Goal: Task Accomplishment & Management: Complete application form

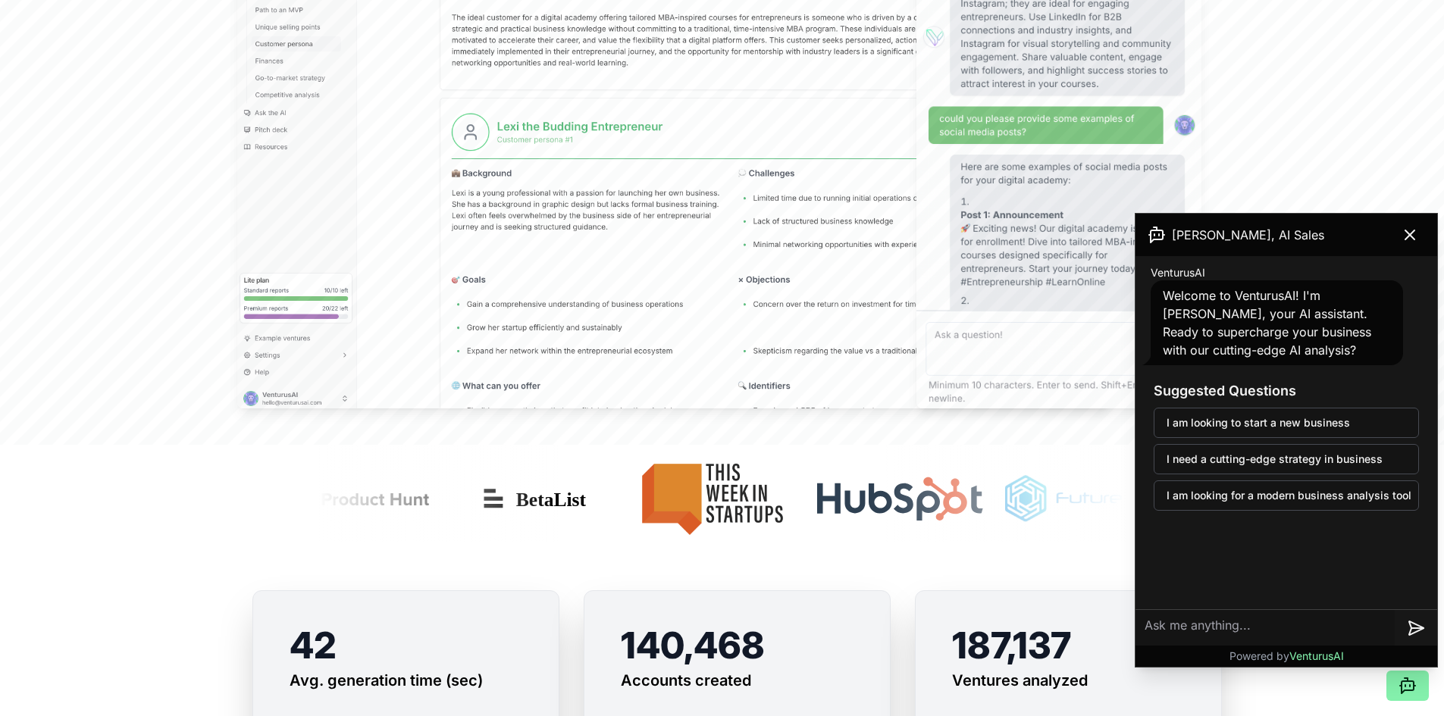
scroll to position [652, 0]
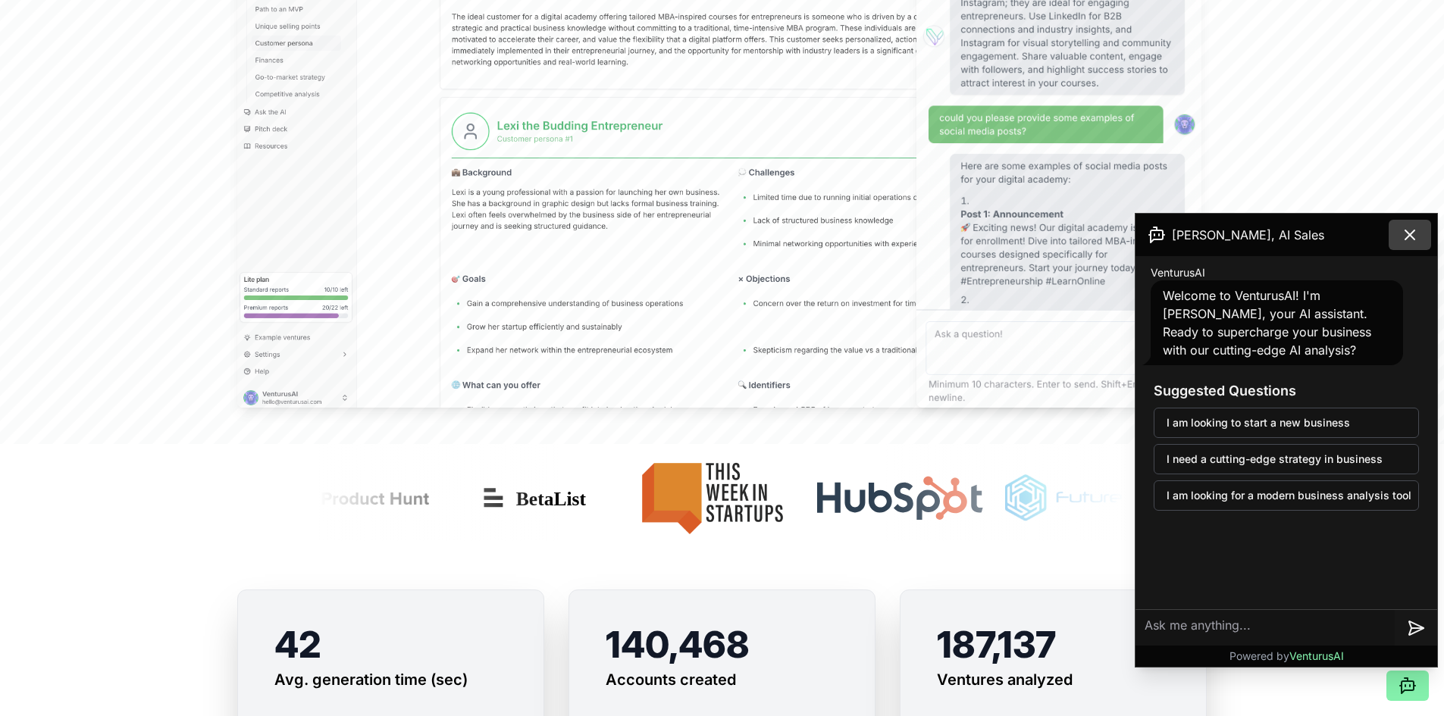
click at [1411, 247] on button at bounding box center [1410, 235] width 42 height 30
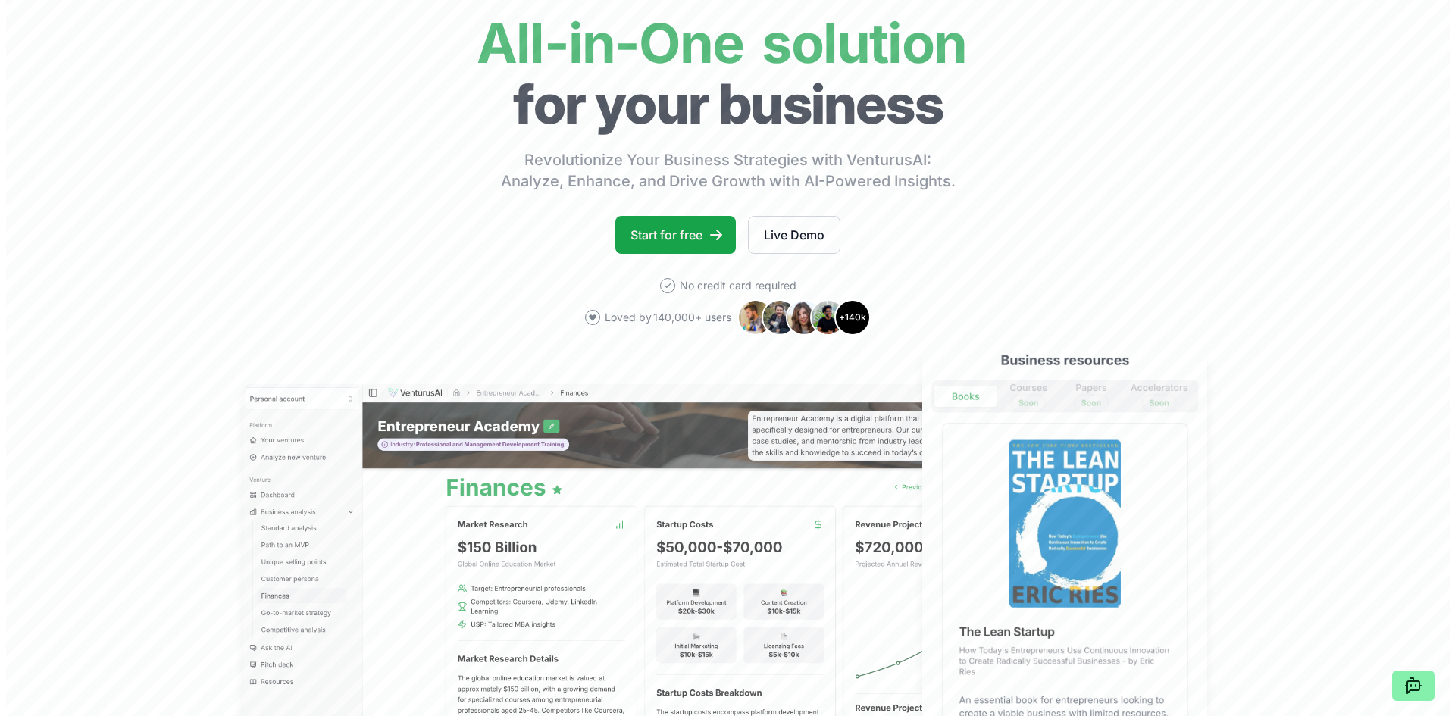
scroll to position [0, 0]
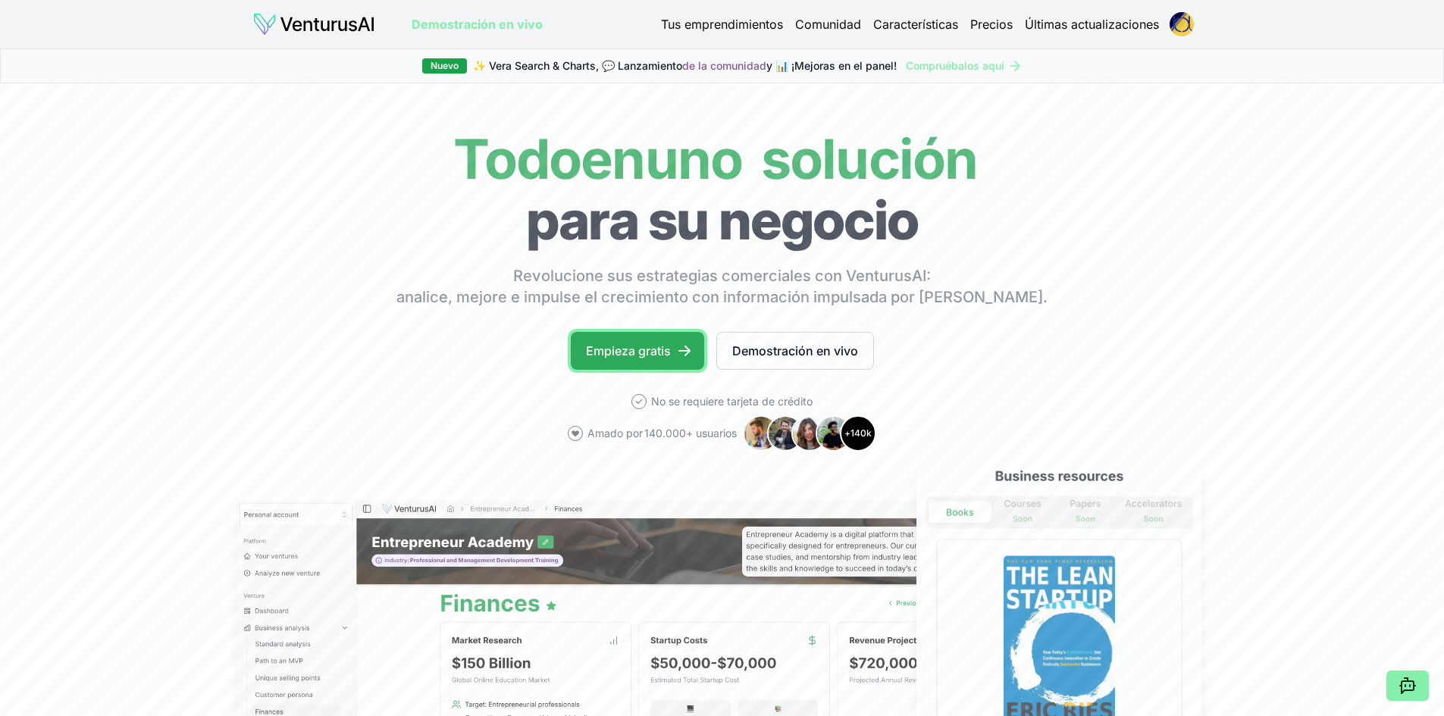
click at [670, 344] on font "Empieza gratis" at bounding box center [628, 350] width 85 height 15
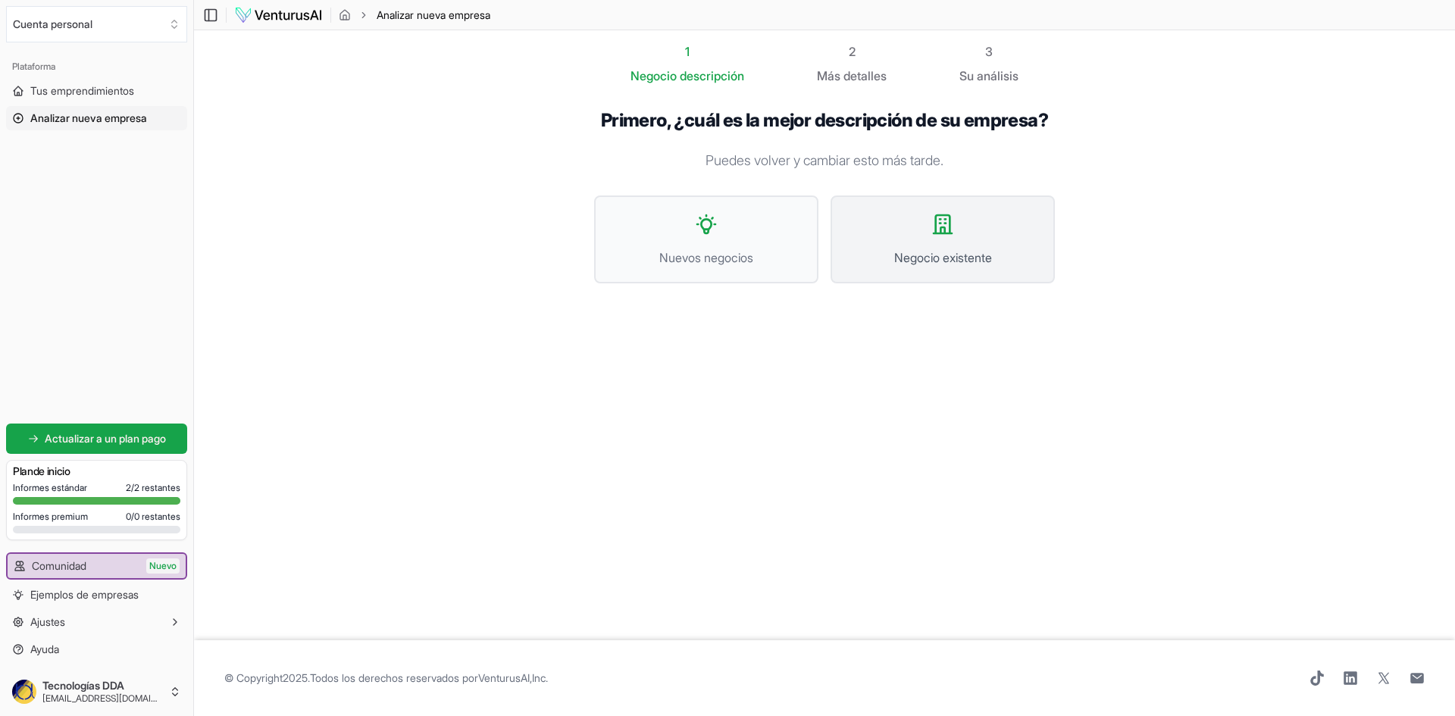
click at [941, 247] on button "Negocio existente" at bounding box center [943, 240] width 224 height 88
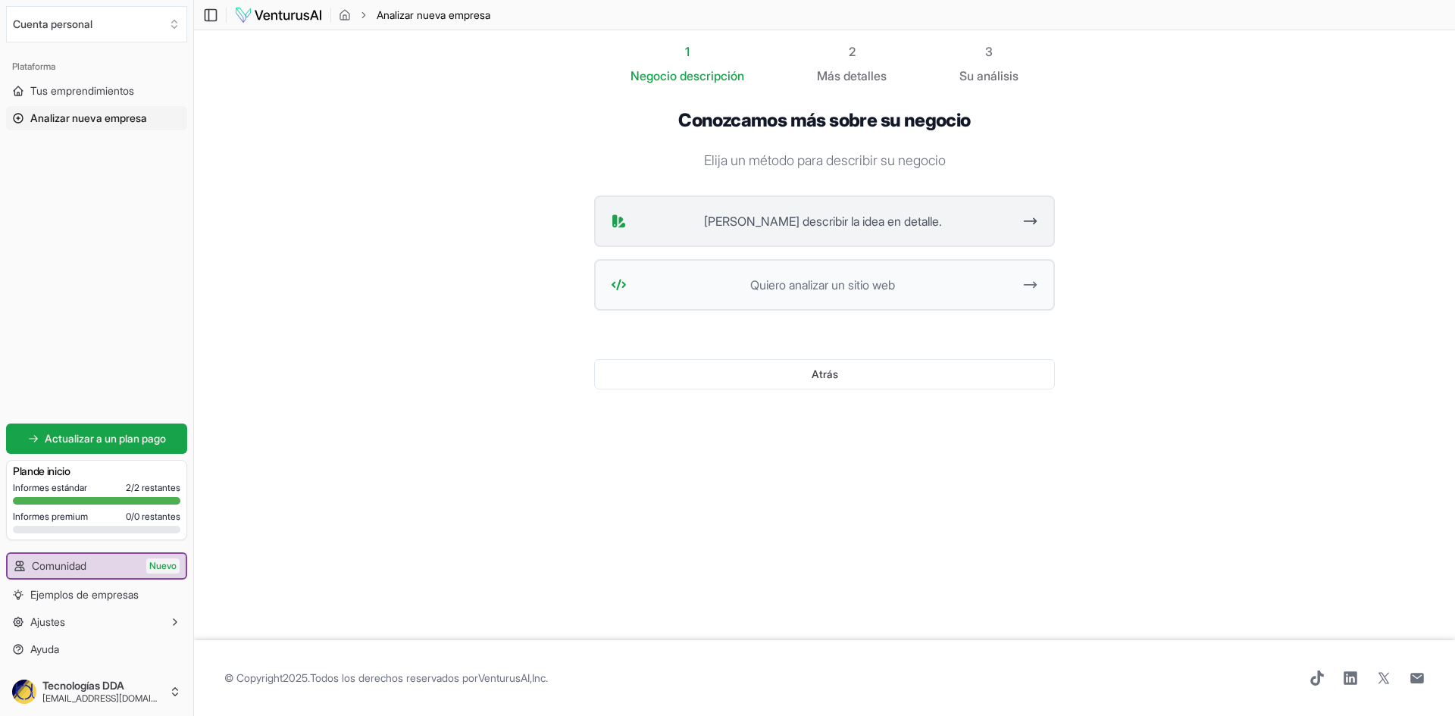
click at [888, 228] on font "[PERSON_NAME] describir la idea en detalle." at bounding box center [823, 221] width 238 height 15
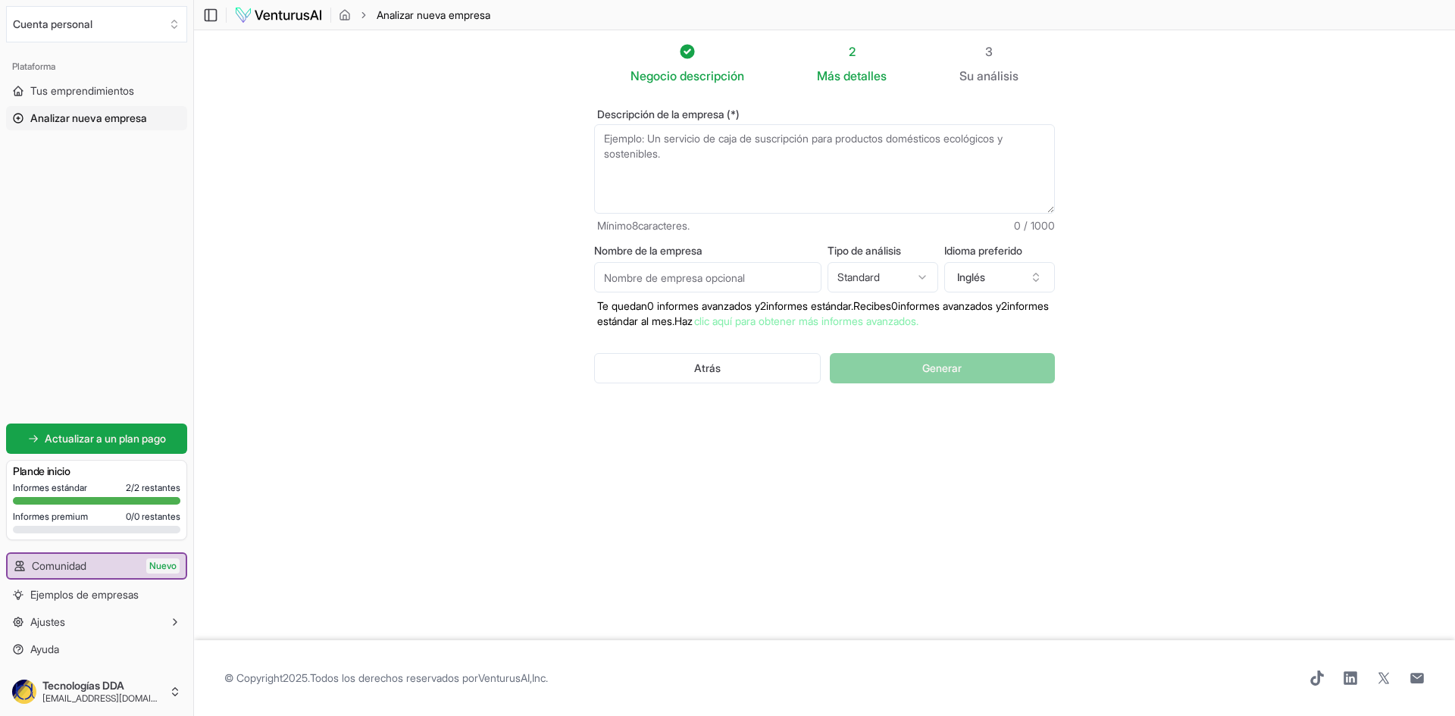
click at [858, 151] on textarea "Descripción de la empresa (*)" at bounding box center [824, 168] width 461 height 89
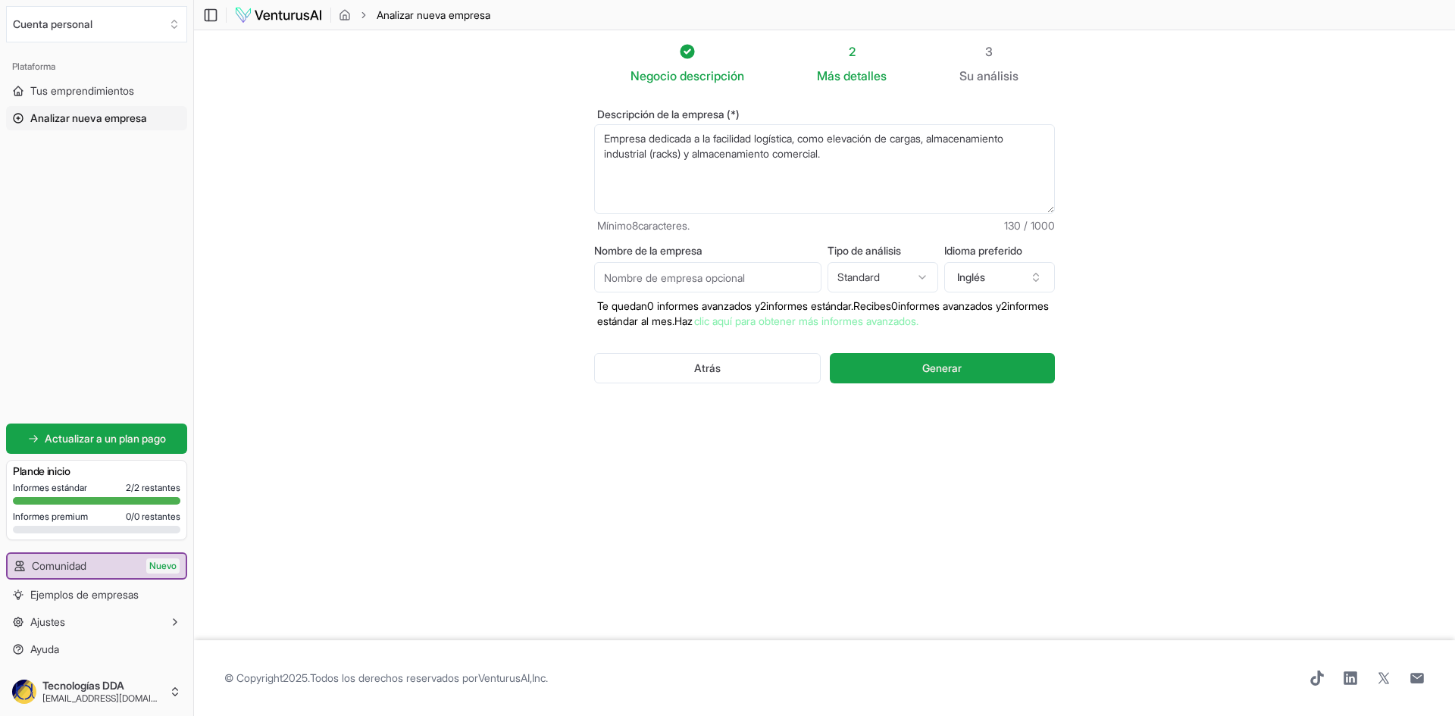
type textarea "Empresa dedicada a la facilidad logística, como elevación de cargas, almacenami…"
click at [714, 269] on input "Nombre de la empresa" at bounding box center [707, 277] width 227 height 30
type input "DDA Technologies"
click at [933, 298] on div "Nombre de la empresa DDA Technologies Tipo de análisis Standard Advanced Standa…" at bounding box center [824, 287] width 461 height 83
click at [926, 277] on html "Valoramos tu privacidad Utilizamos cookies para mejorar tu experiencia de naveg…" at bounding box center [727, 358] width 1455 height 716
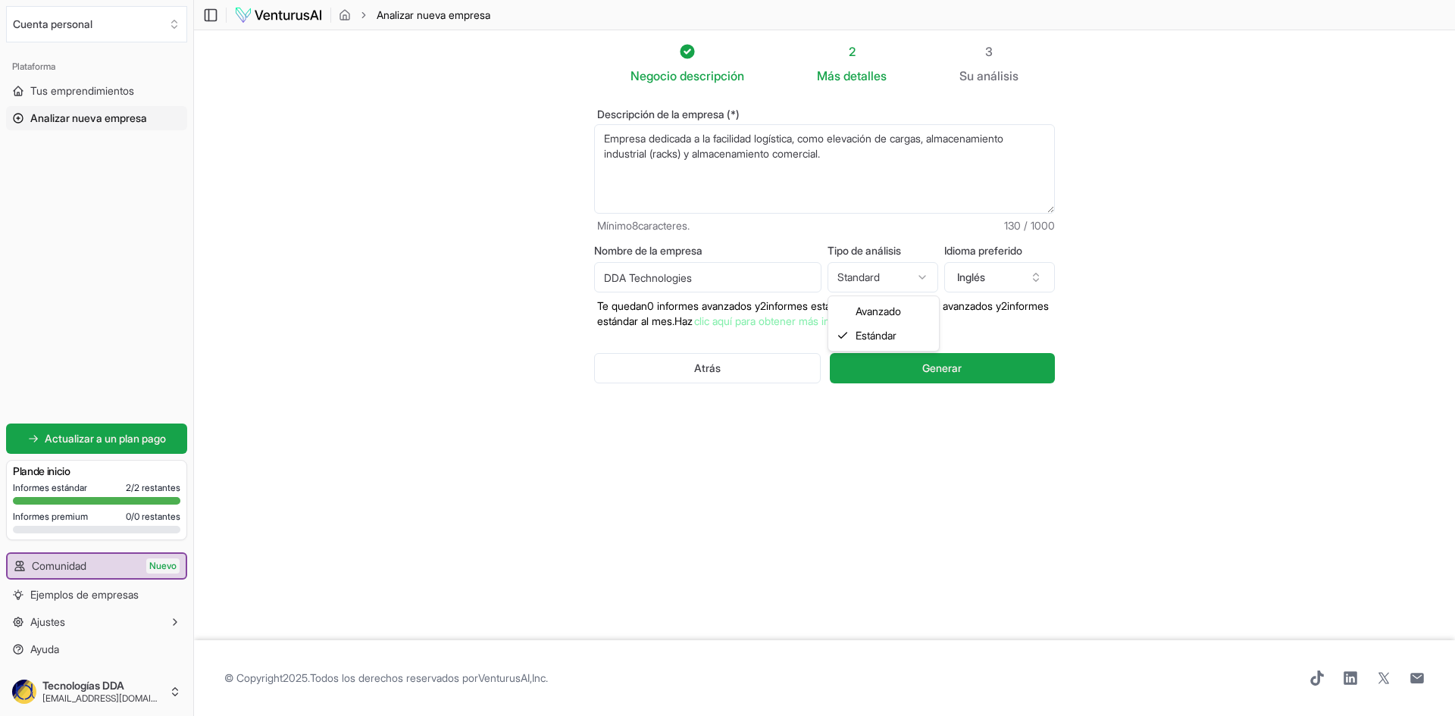
select select "advanced"
click at [1023, 271] on button "Inglés" at bounding box center [1000, 277] width 111 height 30
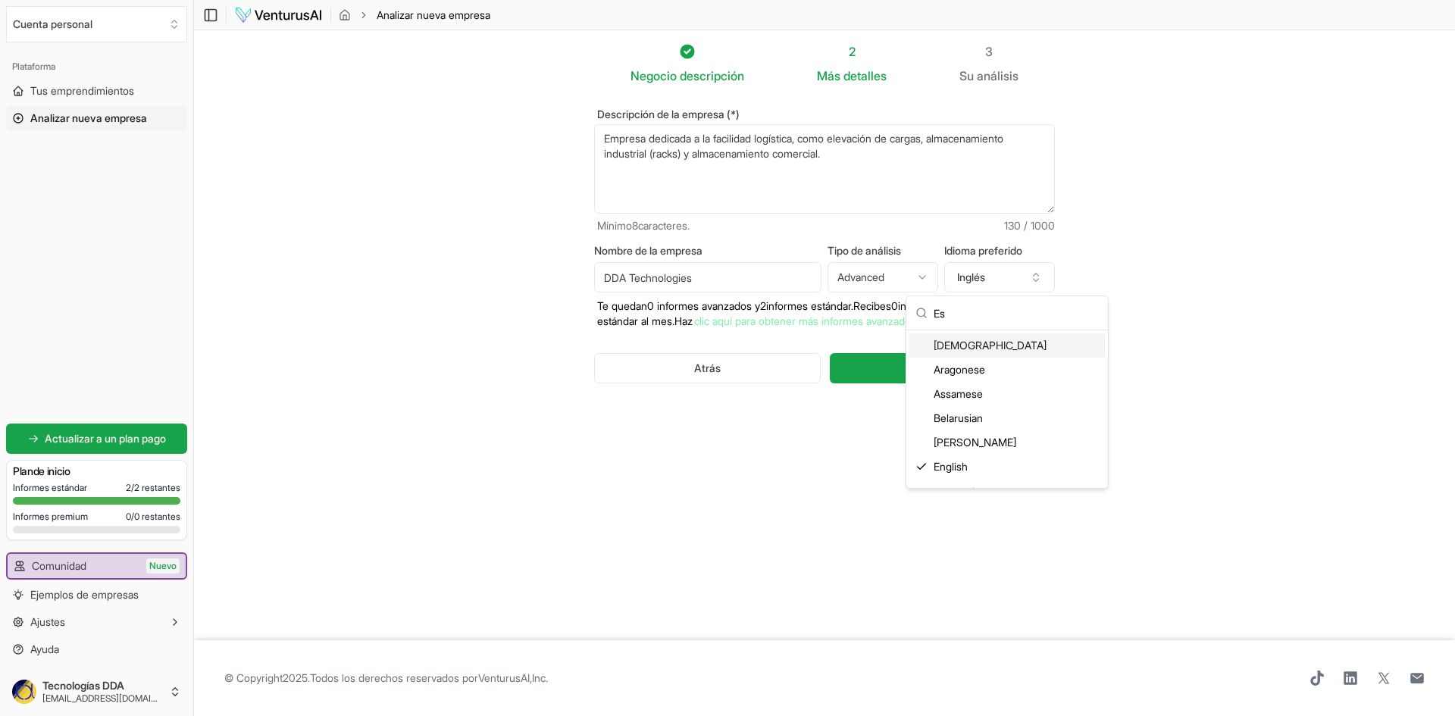
scroll to position [15, 0]
type input "E"
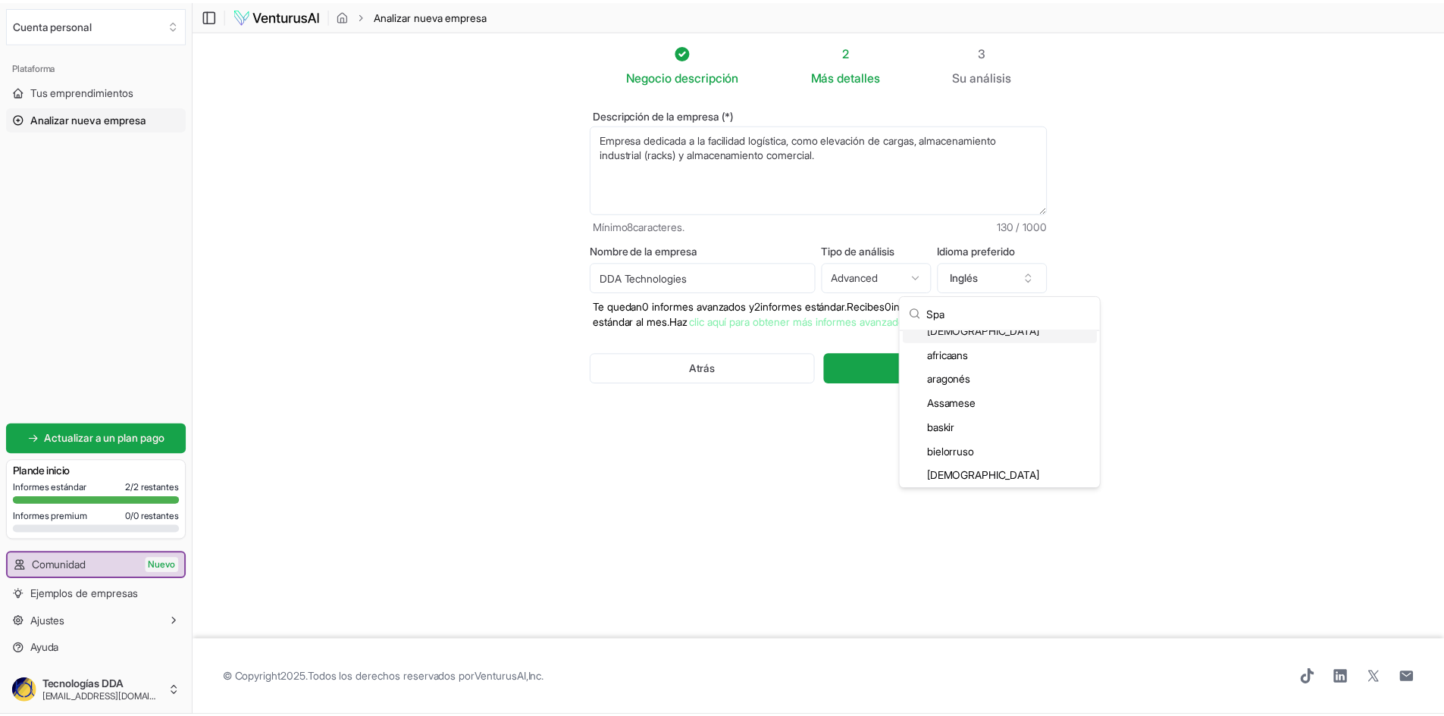
scroll to position [0, 0]
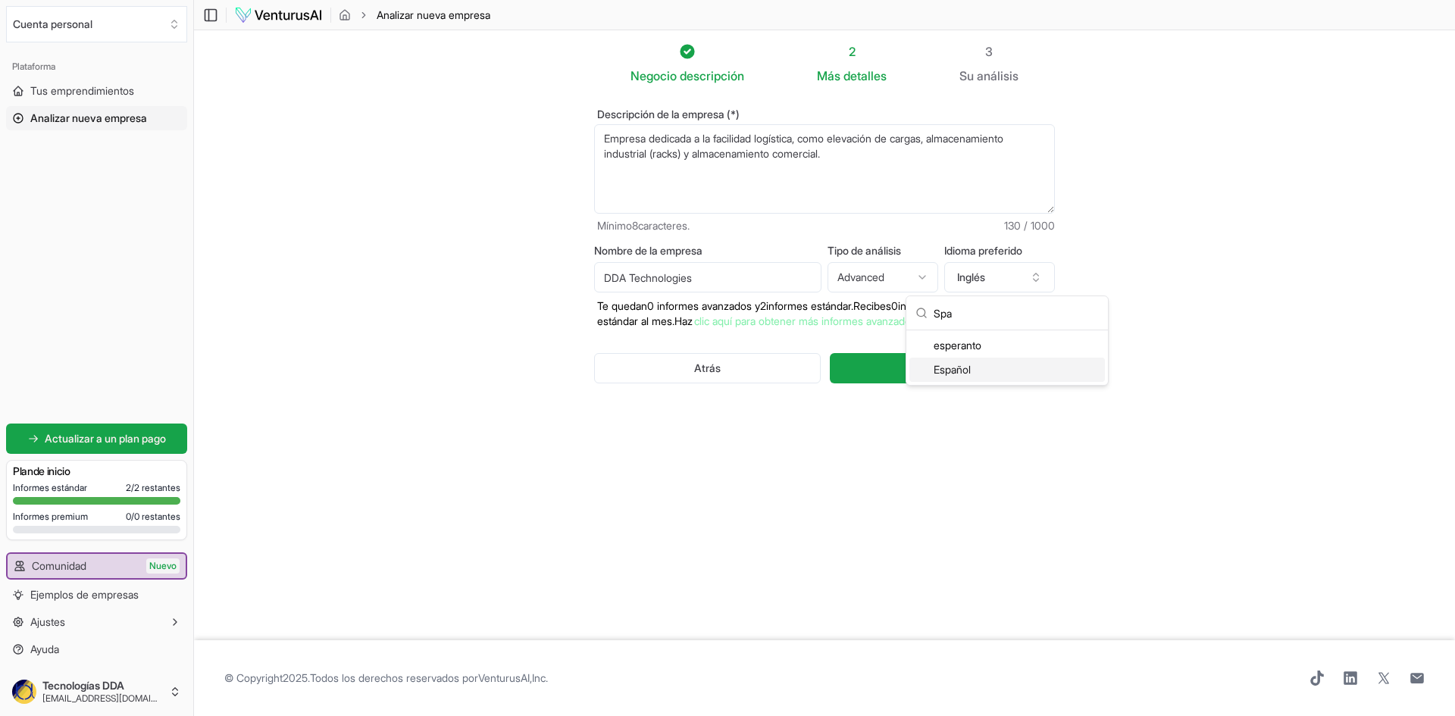
type input "Spa"
click at [978, 369] on div "Español" at bounding box center [1008, 370] width 196 height 24
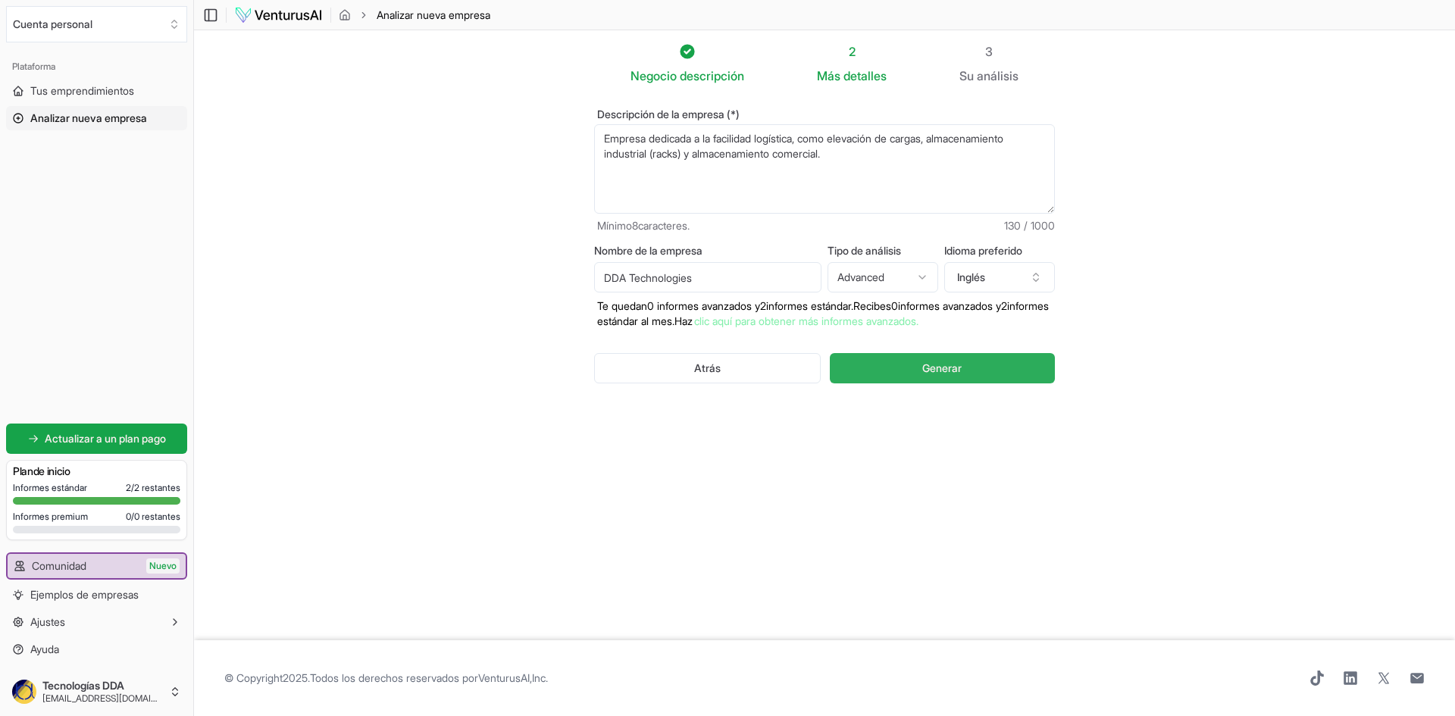
click at [951, 372] on font "Generar" at bounding box center [942, 368] width 39 height 13
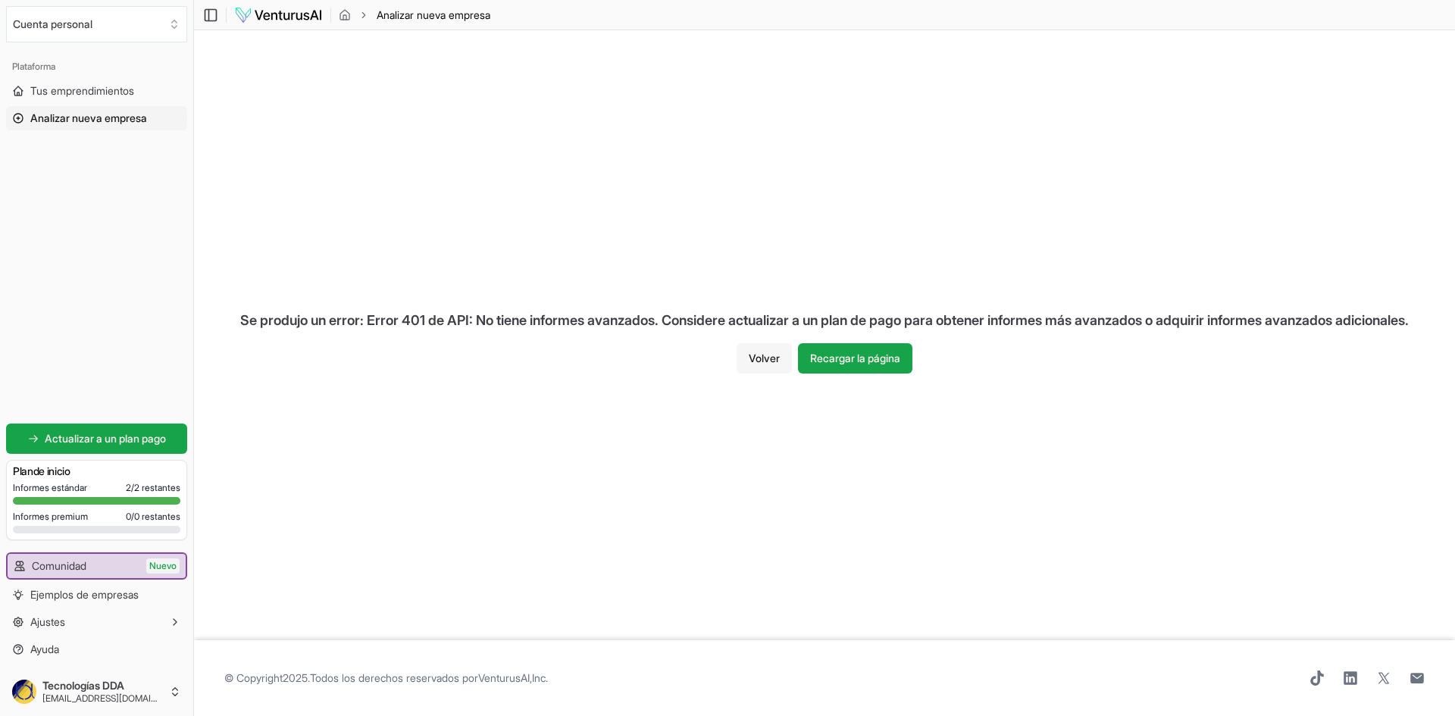
click at [774, 364] on font "Volver" at bounding box center [764, 358] width 31 height 13
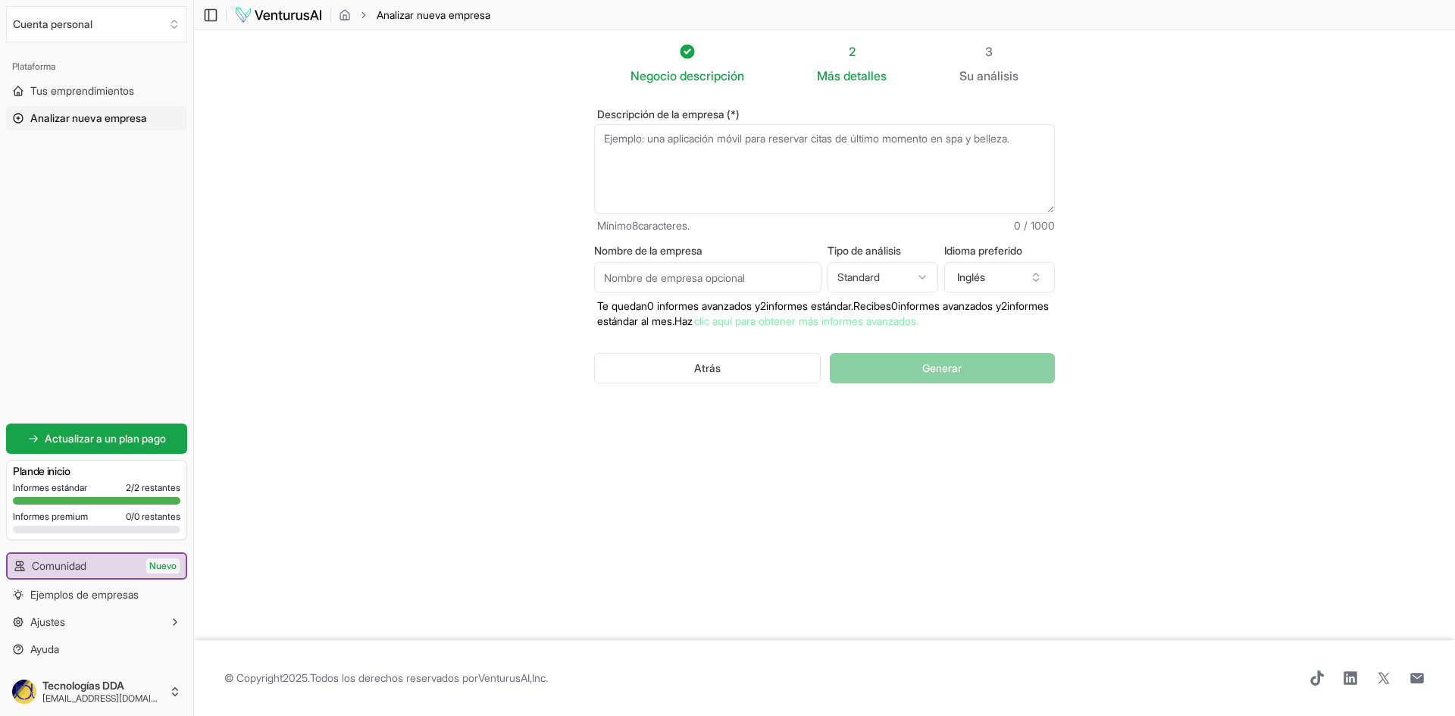
click at [758, 177] on textarea "Descripción de la empresa (*)" at bounding box center [824, 168] width 461 height 89
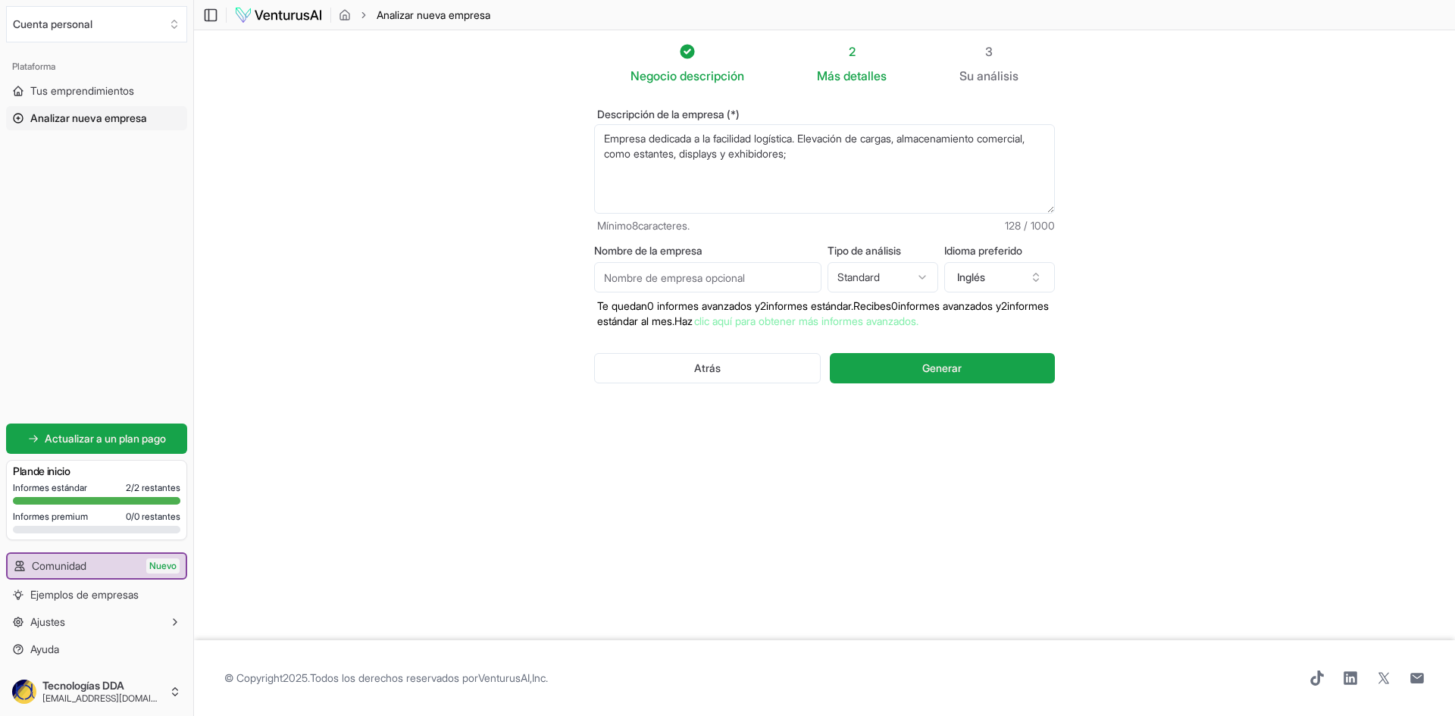
click at [877, 164] on textarea "Empresa dedicada a la facilidad logística. Elevación de cargas, almacenamiento …" at bounding box center [824, 168] width 461 height 89
type textarea "Empresa dedicada a la facilidad logística. Elevación de cargas, almacenamiento …"
click at [747, 285] on input "Nombre de la empresa" at bounding box center [707, 277] width 227 height 30
type input "DDA Technologies"
click at [1030, 268] on button "Inglés" at bounding box center [1000, 277] width 111 height 30
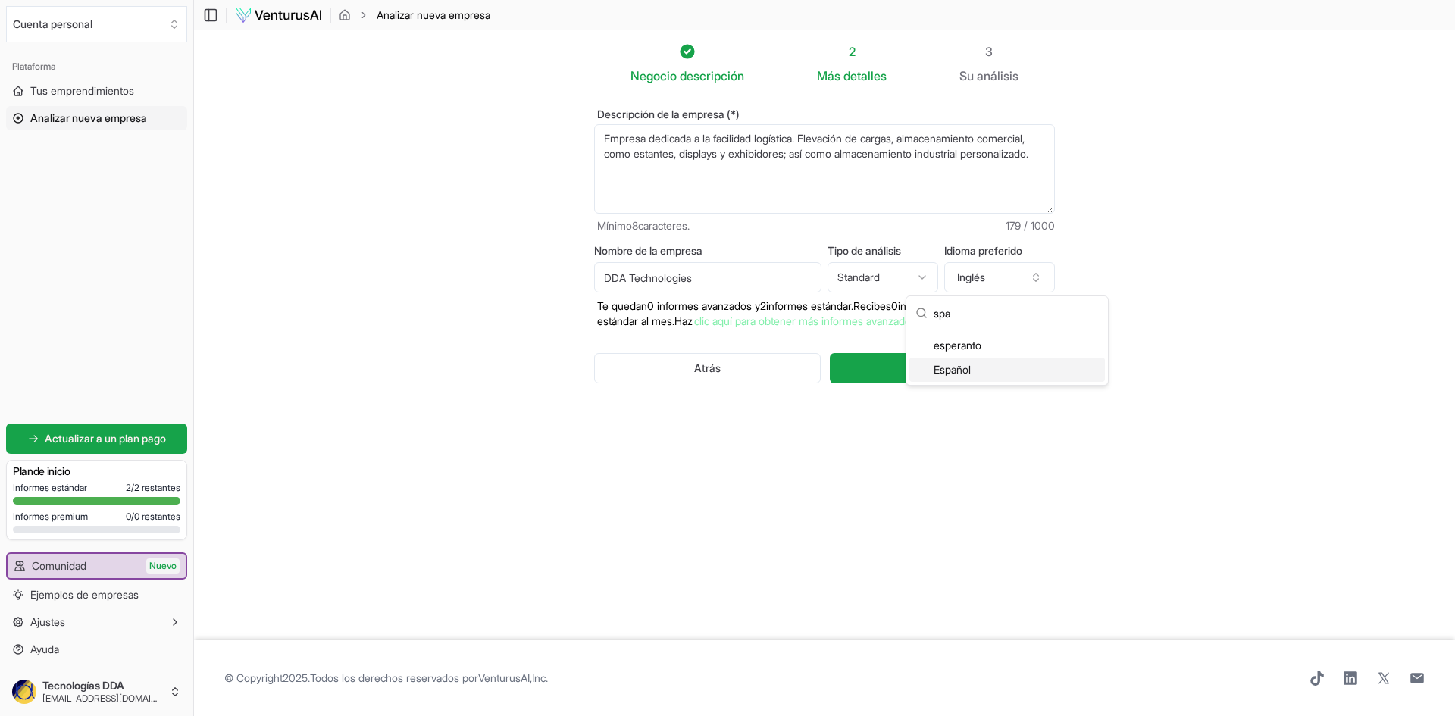
type input "spa"
click at [976, 371] on div "Español" at bounding box center [1008, 370] width 196 height 24
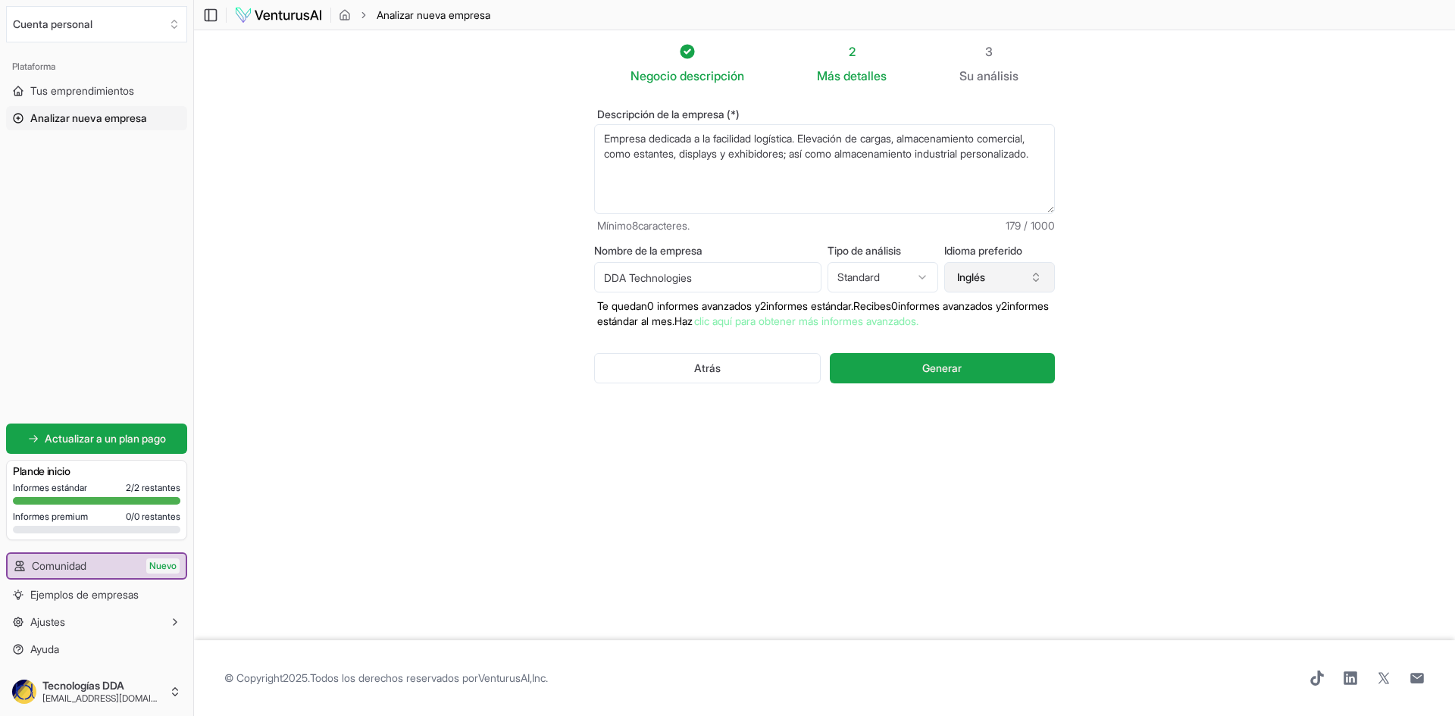
click at [1016, 281] on button "Inglés" at bounding box center [1000, 277] width 111 height 30
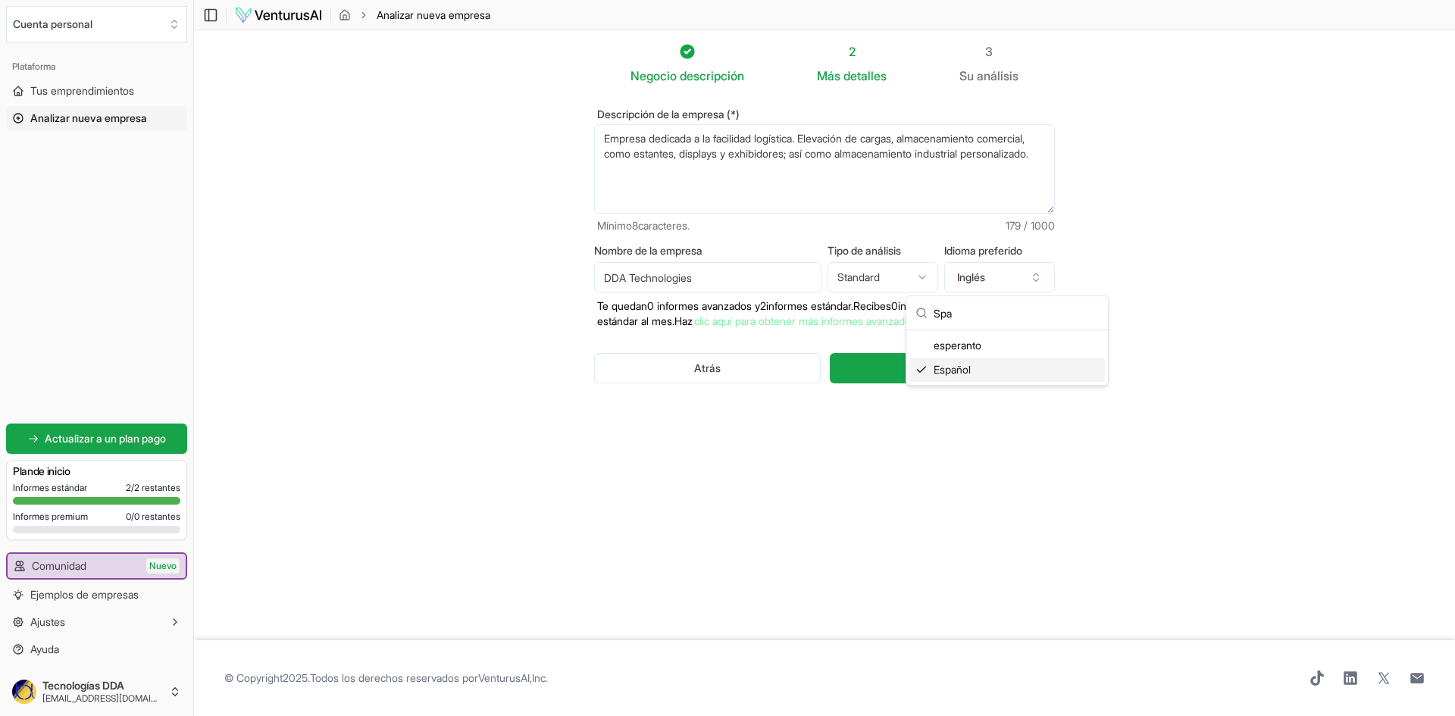
type input "Spa"
click at [948, 372] on font "Español" at bounding box center [952, 369] width 37 height 13
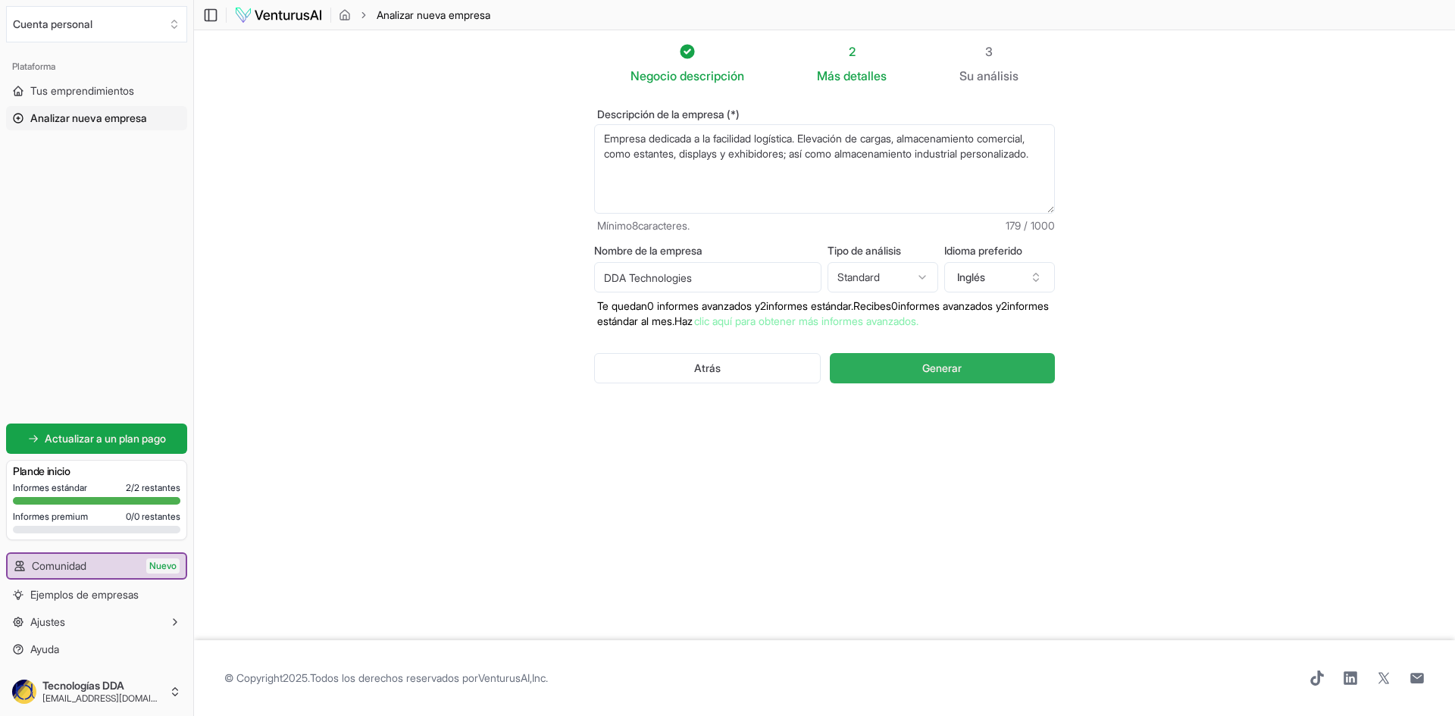
click at [951, 372] on font "Generar" at bounding box center [942, 368] width 39 height 13
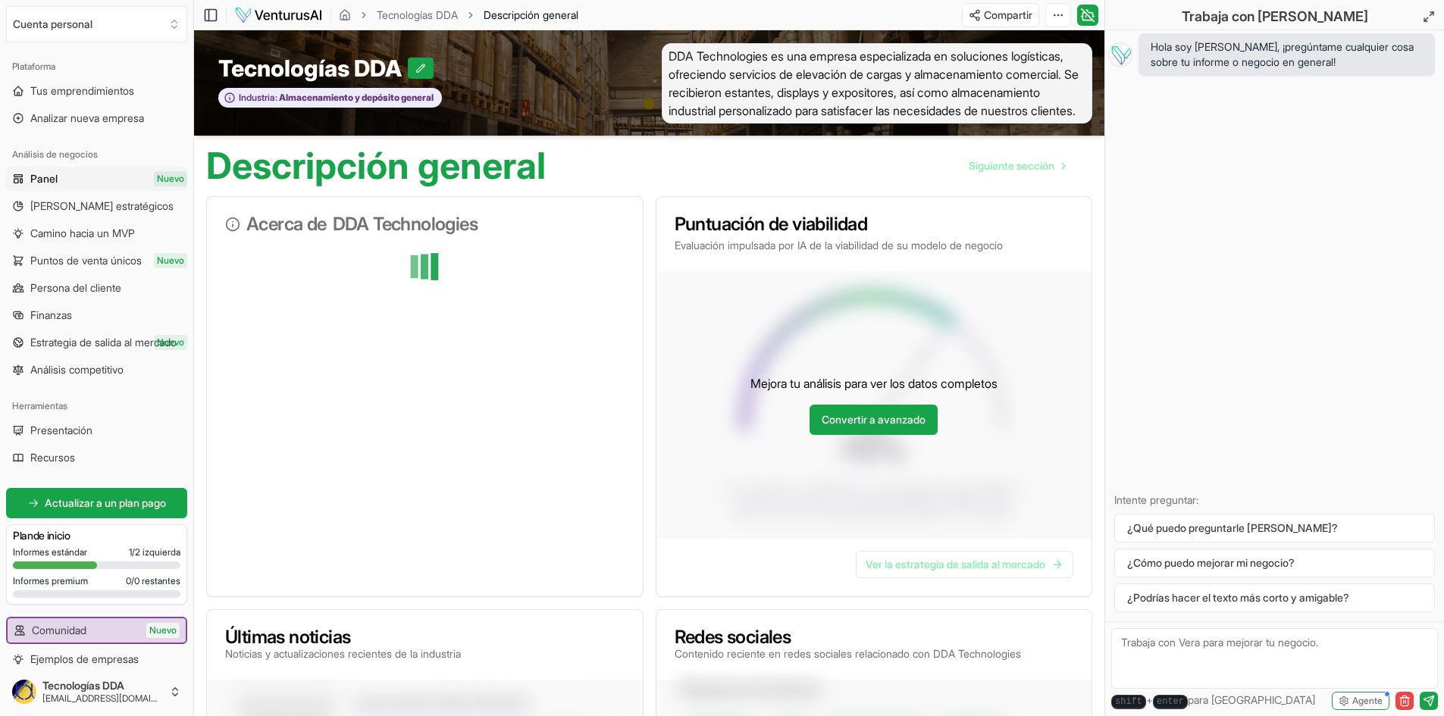
click at [952, 105] on font "DDA Technologies es una empresa especializada en soluciones logísticas, ofrecie…" at bounding box center [874, 84] width 410 height 70
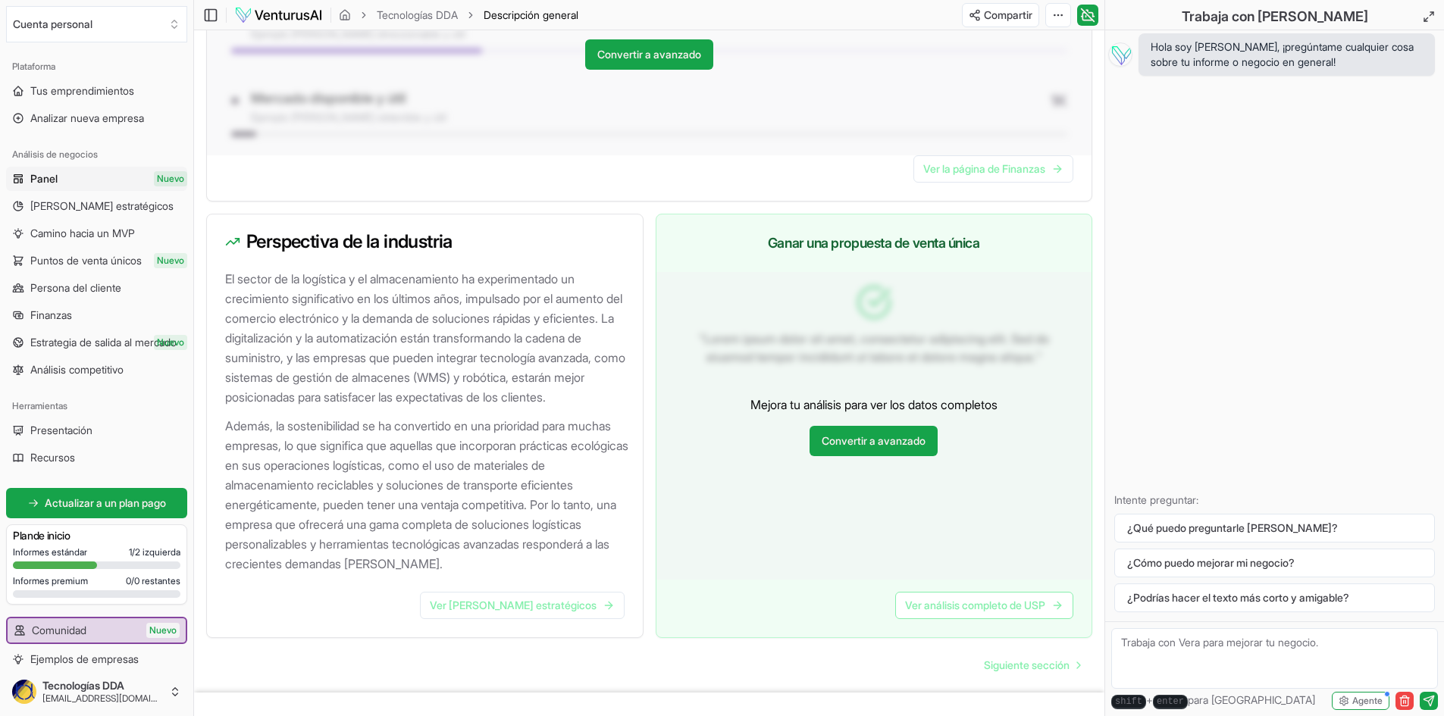
scroll to position [1424, 0]
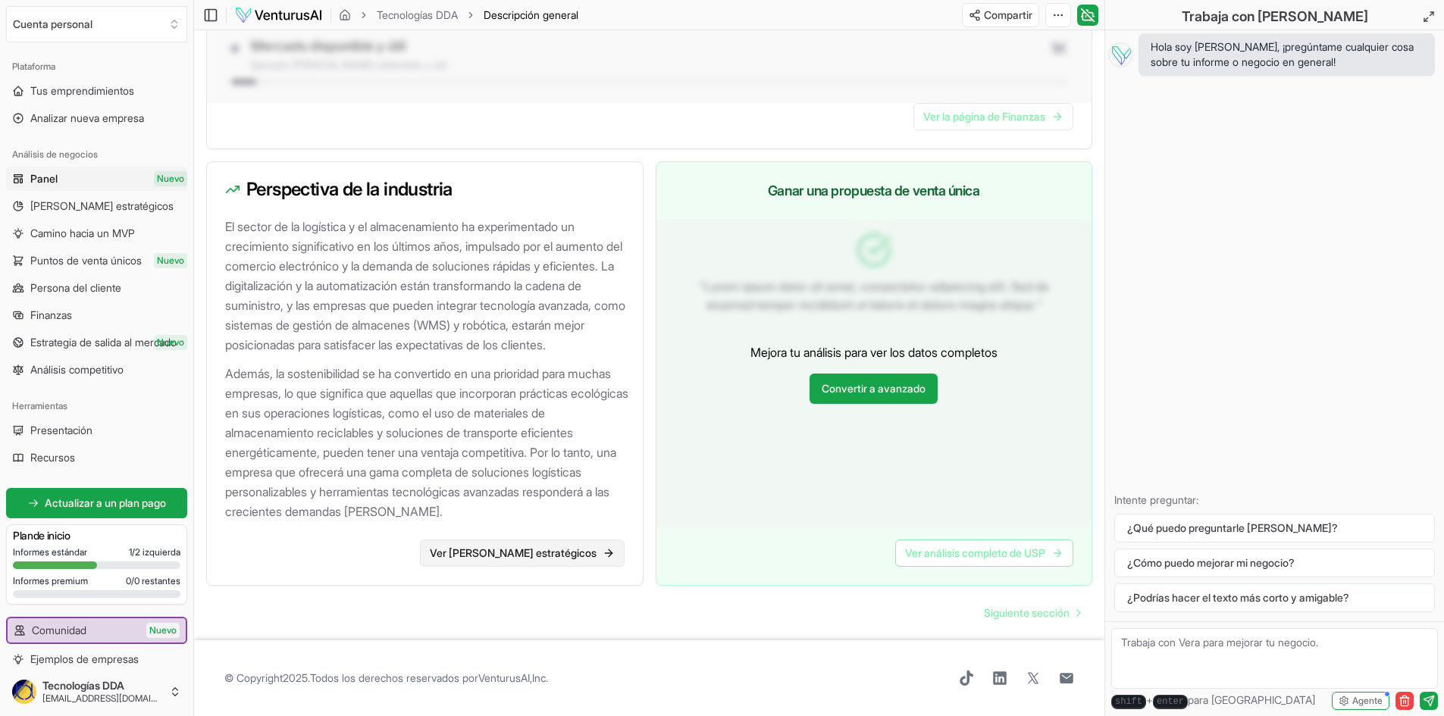
click at [549, 547] on font "Ver [PERSON_NAME] estratégicos" at bounding box center [513, 553] width 167 height 13
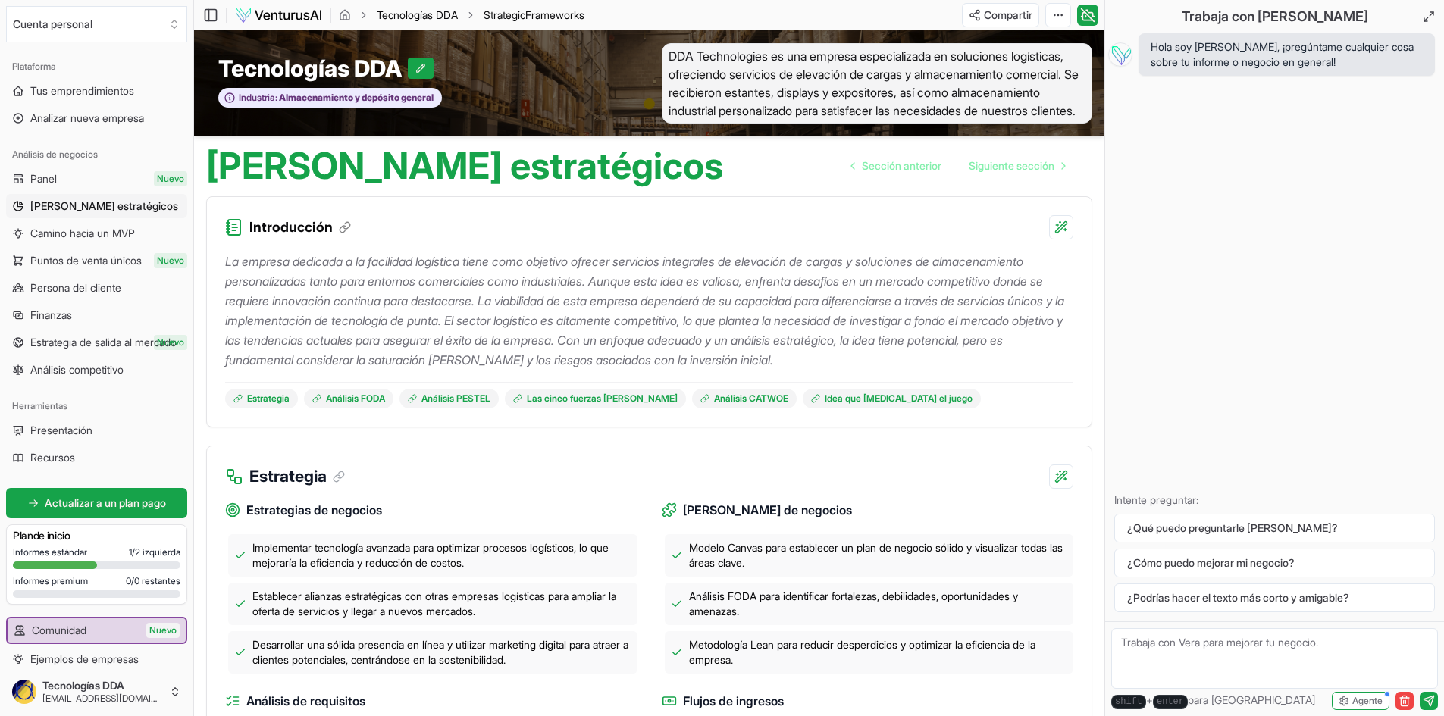
click at [442, 21] on link "Tecnologías DDA" at bounding box center [417, 15] width 81 height 15
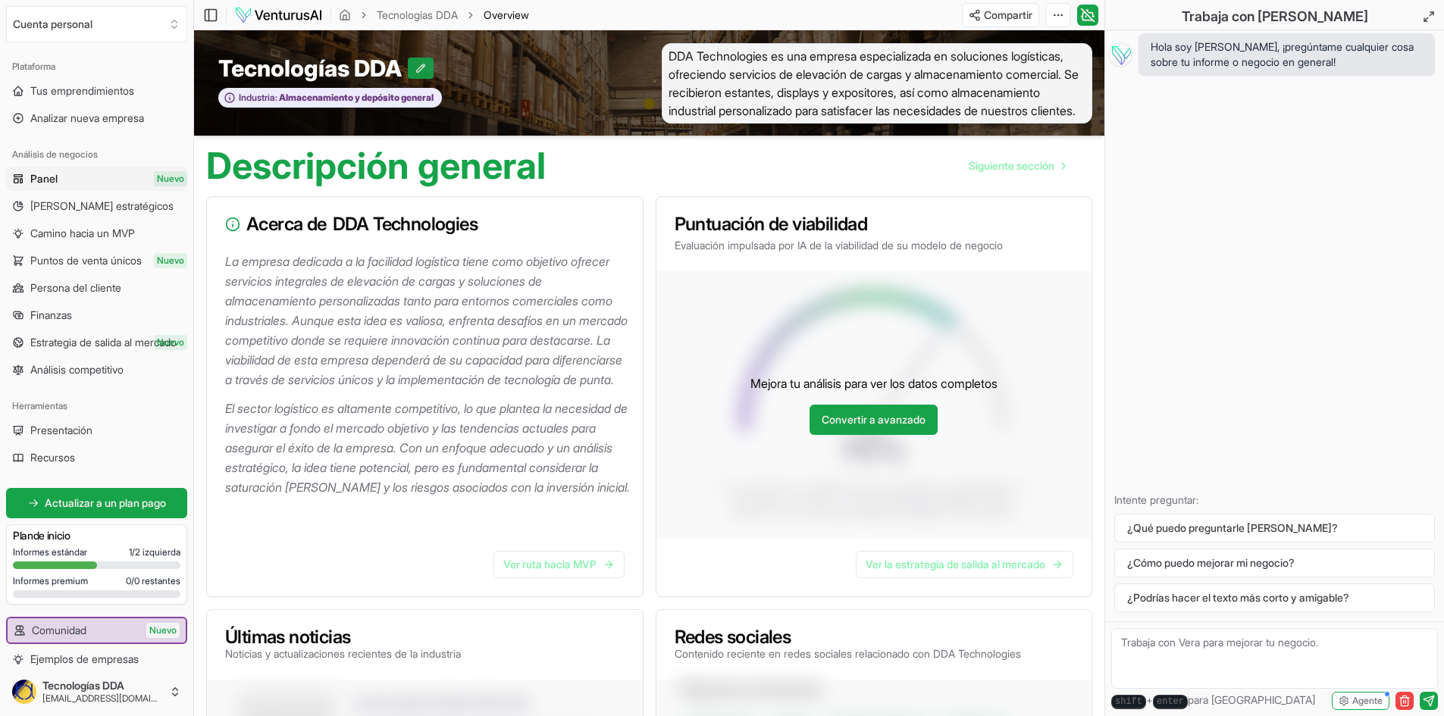
click at [424, 73] on icon at bounding box center [421, 68] width 8 height 8
click at [474, 74] on icon at bounding box center [470, 68] width 11 height 11
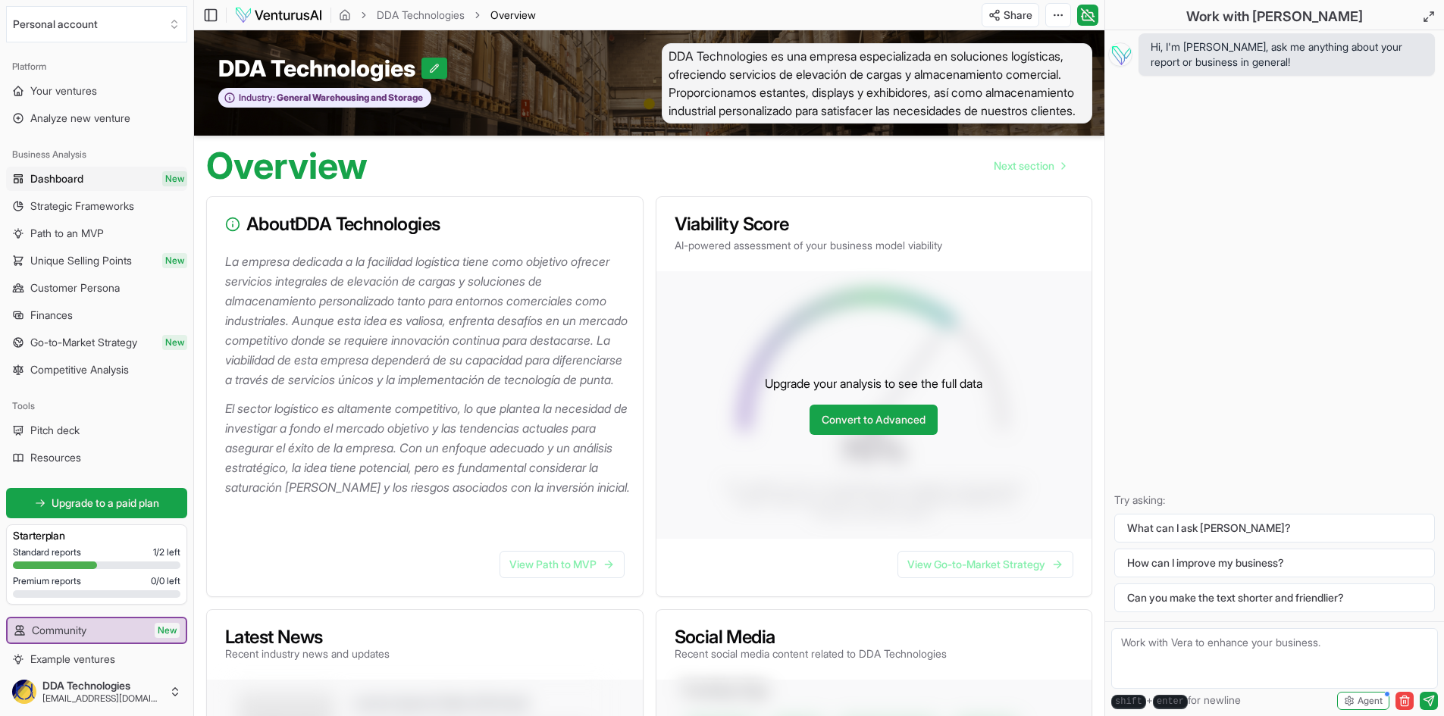
click at [829, 177] on div "Overview Next section" at bounding box center [649, 160] width 910 height 49
click at [1007, 174] on span "Next section" at bounding box center [1024, 165] width 61 height 15
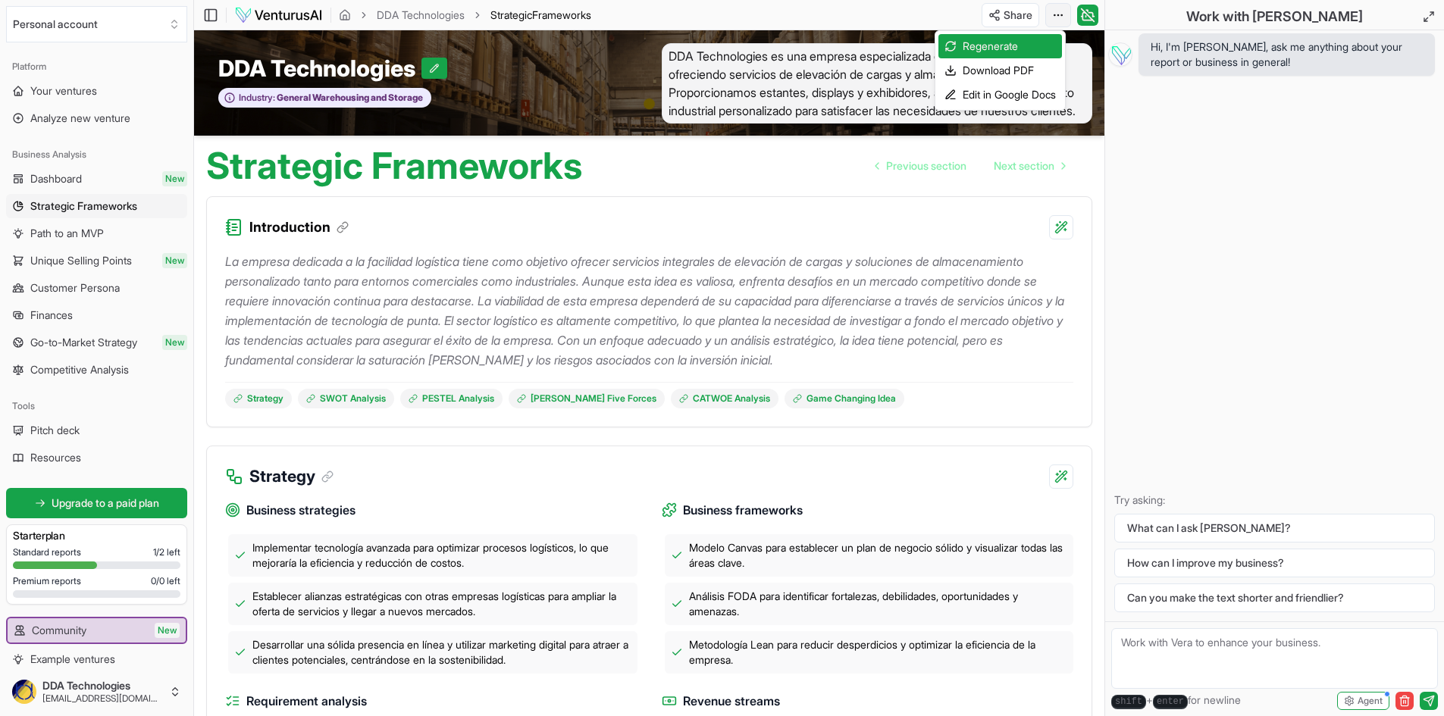
click at [1052, 14] on html "We value your privacy We use cookies to enhance your browsing experience, serve…" at bounding box center [722, 358] width 1444 height 716
click at [783, 199] on html "We value your privacy We use cookies to enhance your browsing experience, serve…" at bounding box center [722, 358] width 1444 height 716
click at [446, 23] on div "Toggle Sidebar DDA Technologies Strategic Frameworks" at bounding box center [398, 15] width 409 height 24
click at [451, 17] on div "Toggle Sidebar DDA Technologies Strategic Frameworks" at bounding box center [398, 15] width 409 height 24
click at [451, 17] on link "DDA Technologies" at bounding box center [421, 15] width 88 height 15
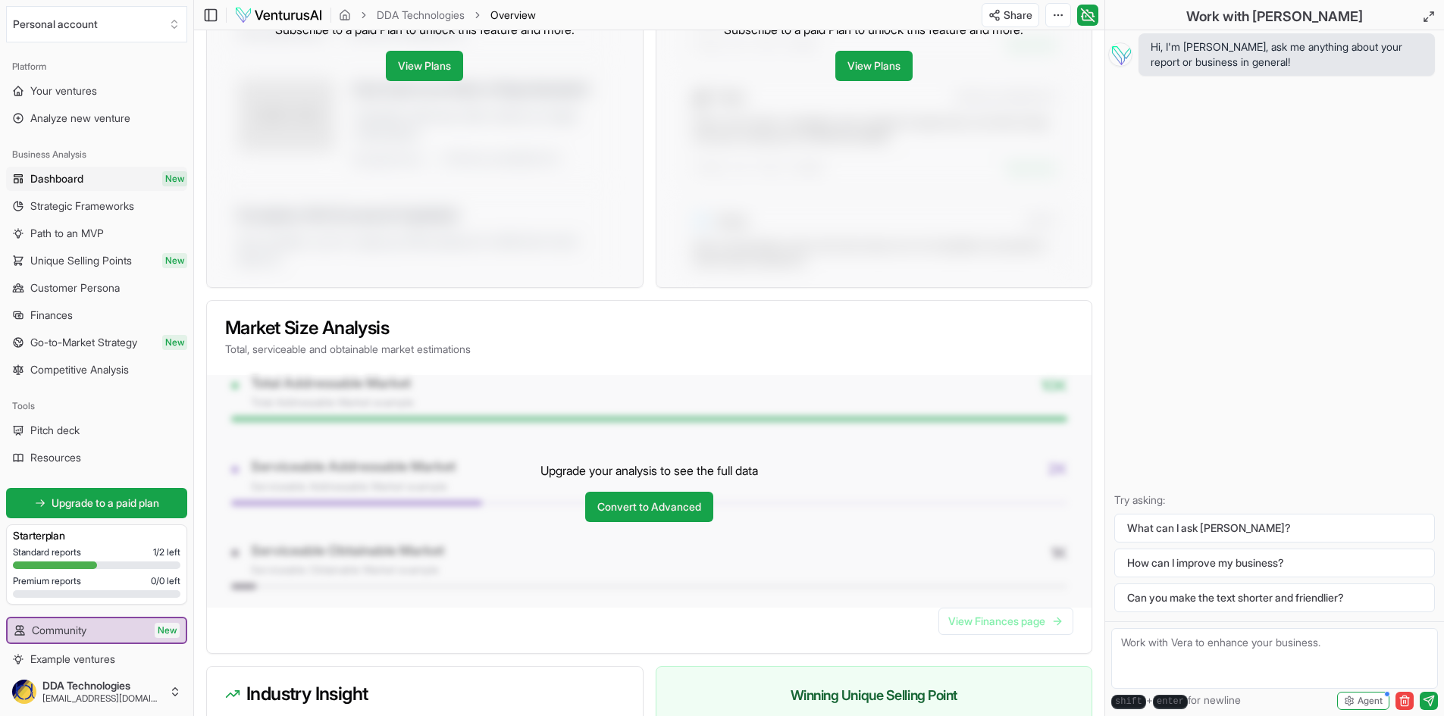
scroll to position [919, 0]
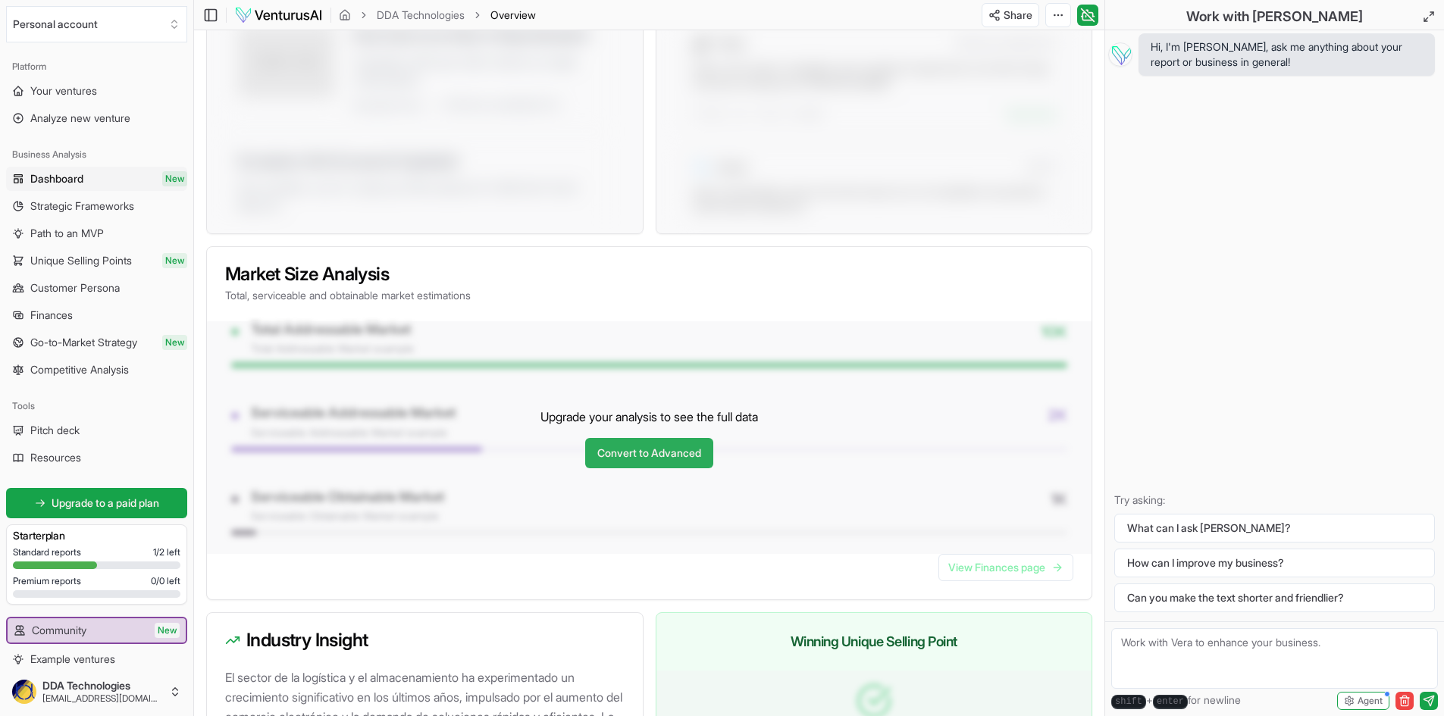
click at [603, 468] on link "Convert to Advanced" at bounding box center [649, 453] width 128 height 30
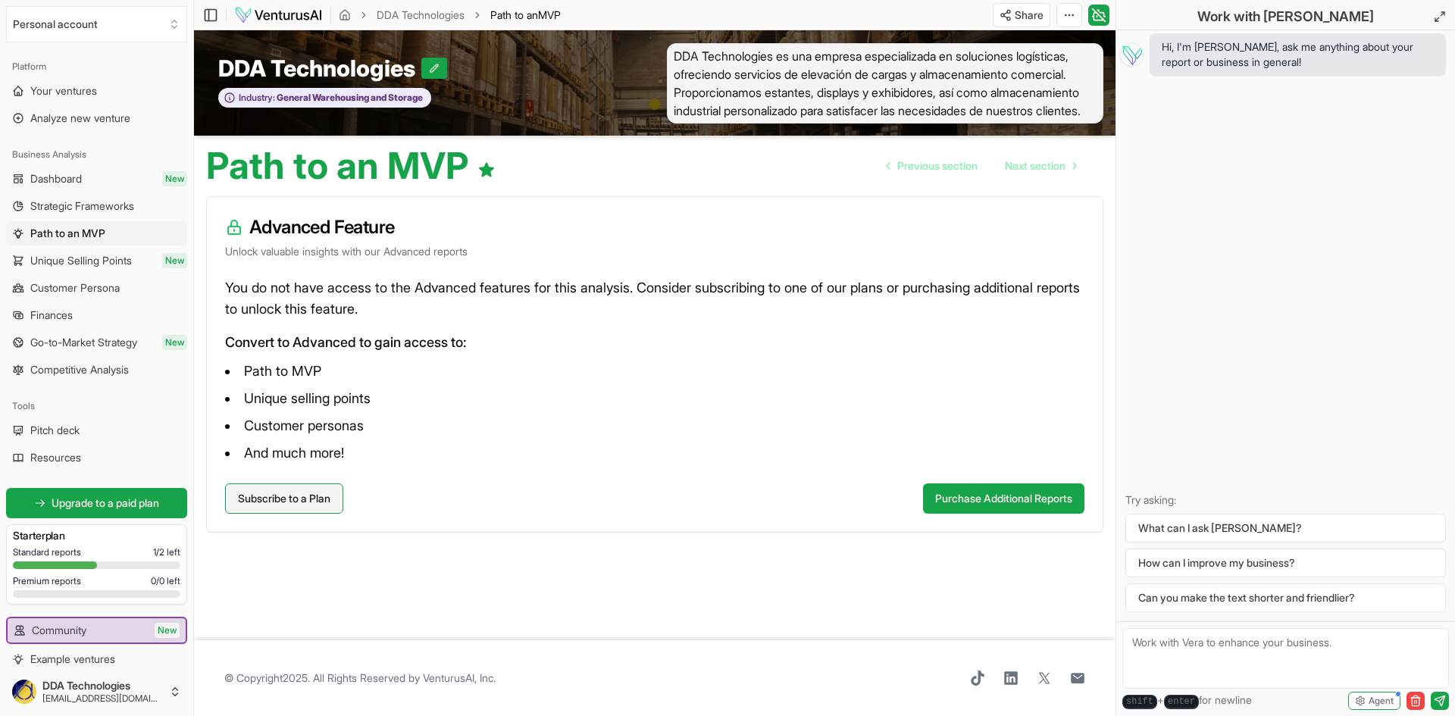
click at [315, 514] on link "Subscribe to a Plan" at bounding box center [284, 499] width 118 height 30
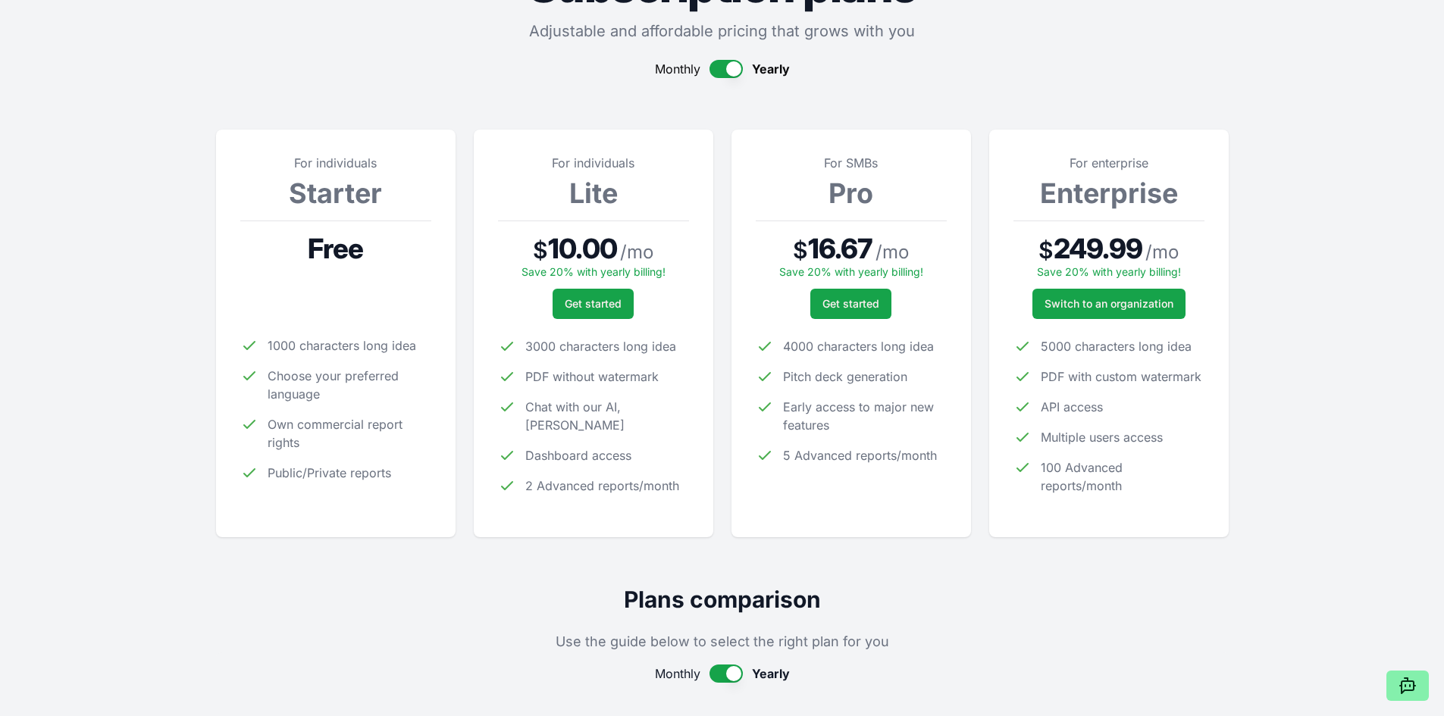
scroll to position [111, 0]
click at [732, 667] on button "button" at bounding box center [726, 673] width 33 height 18
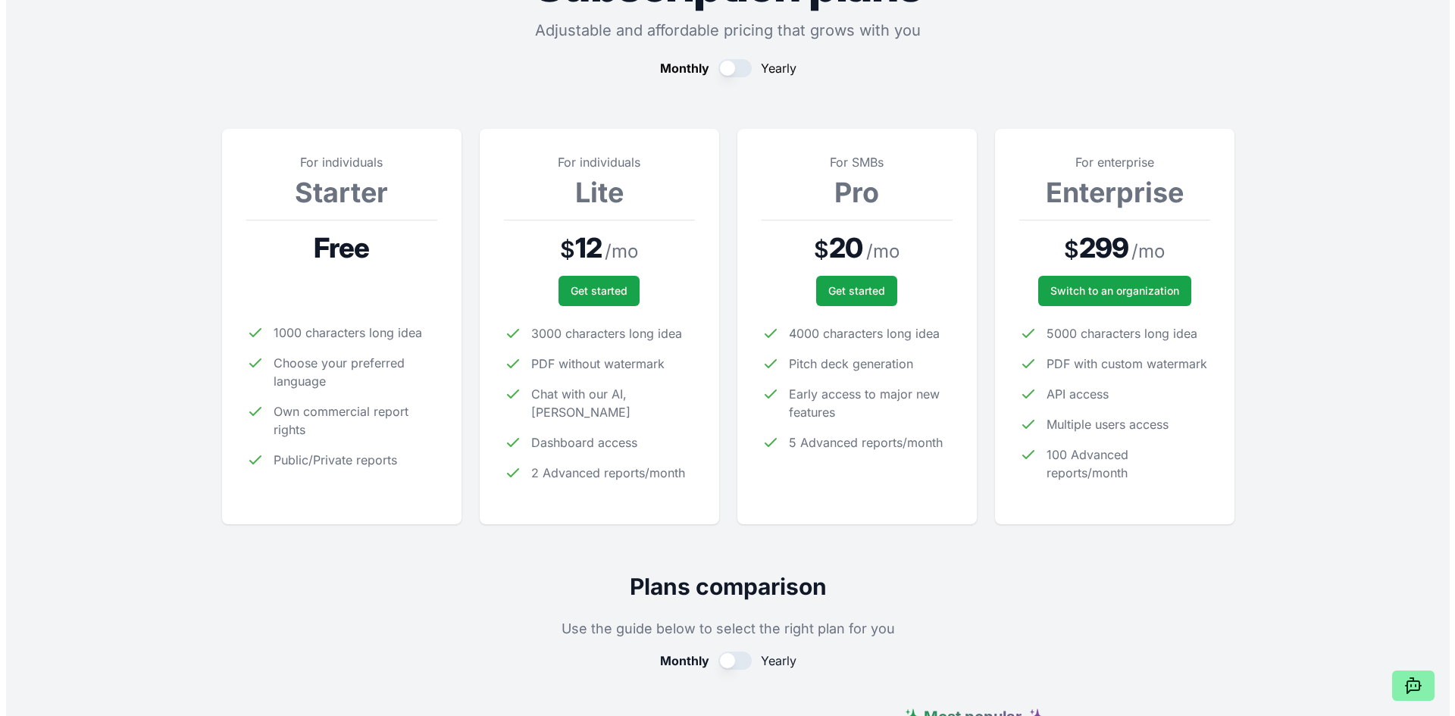
scroll to position [0, 0]
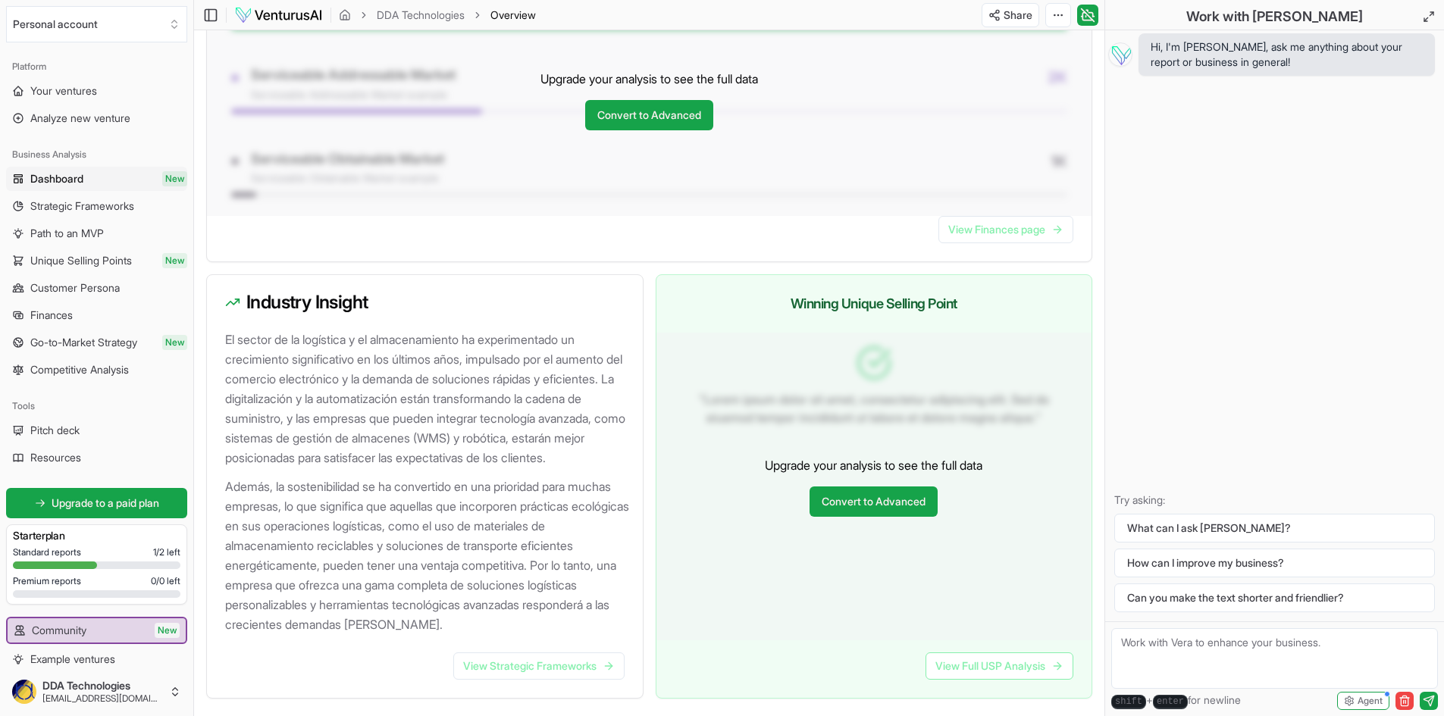
scroll to position [1424, 0]
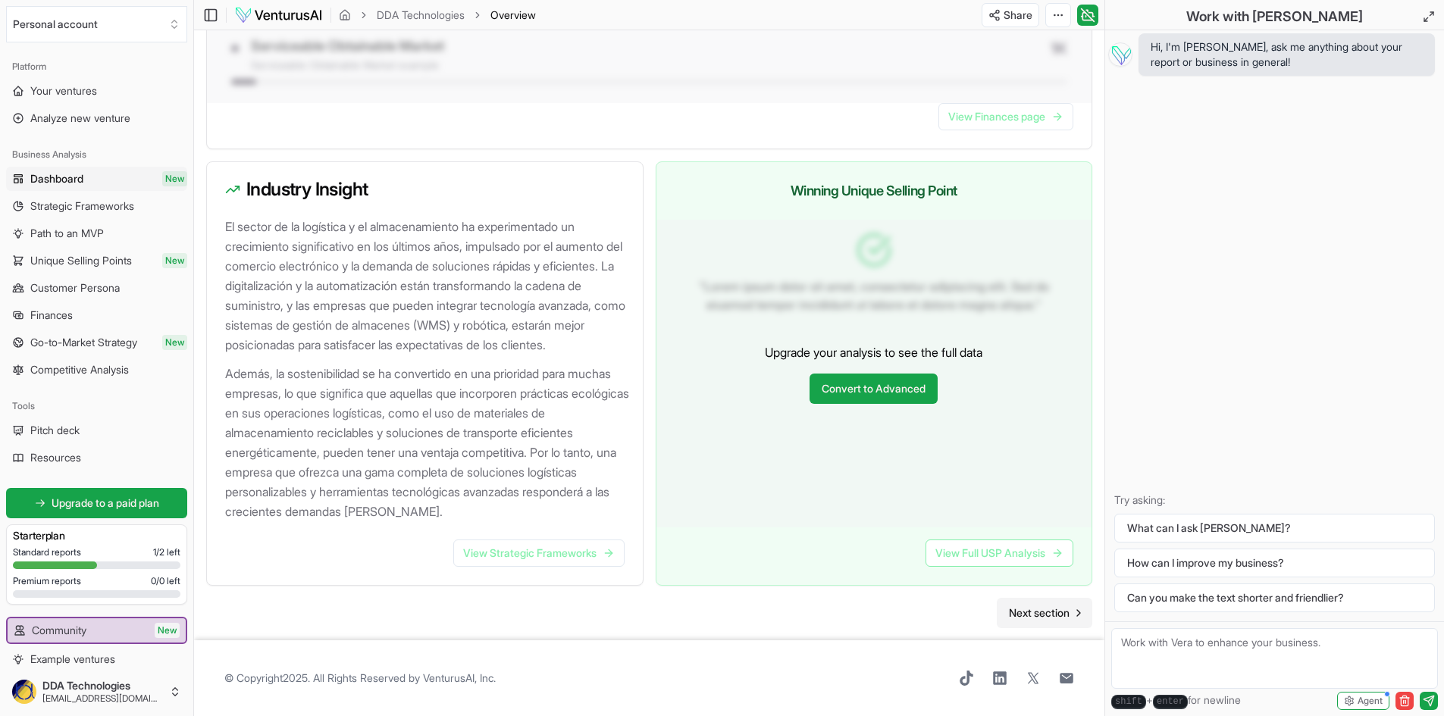
click at [1060, 603] on link "Next section" at bounding box center [1045, 613] width 96 height 30
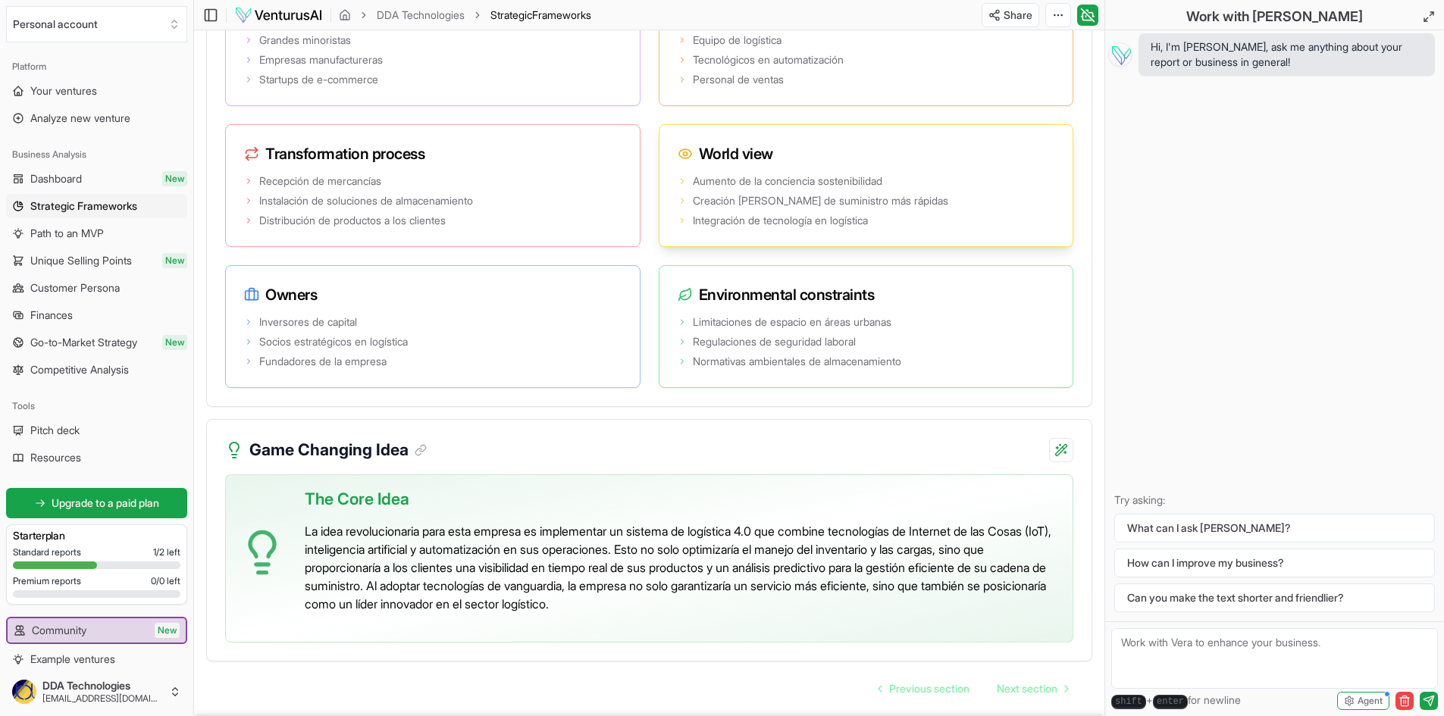
scroll to position [3037, 0]
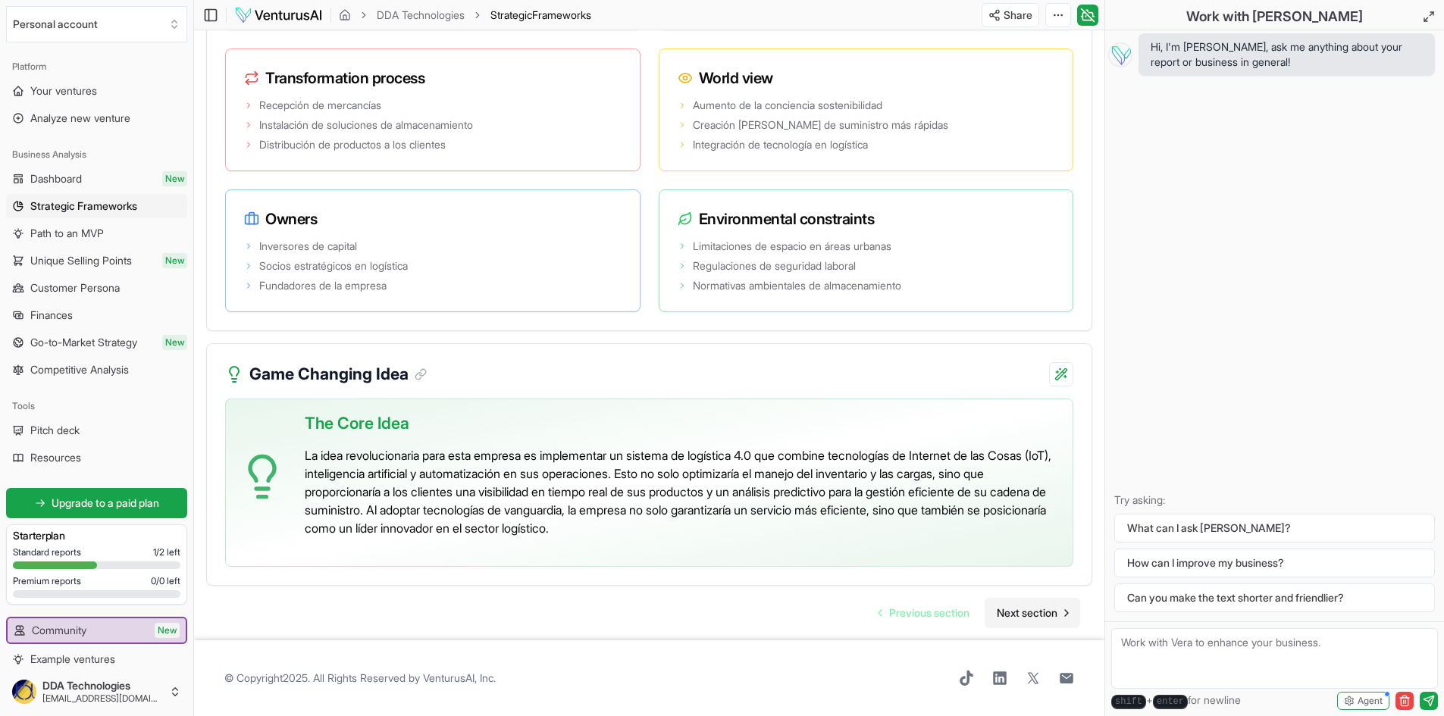
click at [1020, 608] on span "Next section" at bounding box center [1027, 613] width 61 height 15
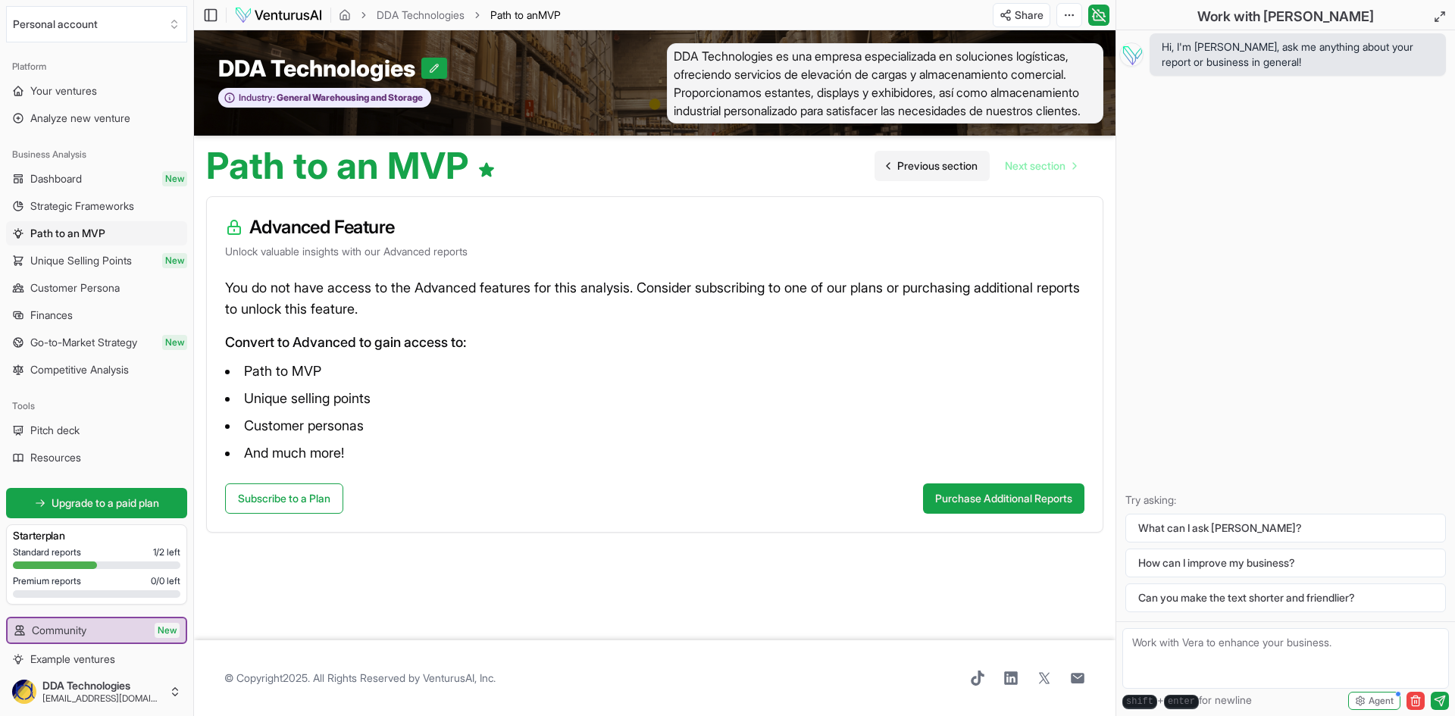
click at [916, 171] on link "Previous section" at bounding box center [932, 166] width 115 height 30
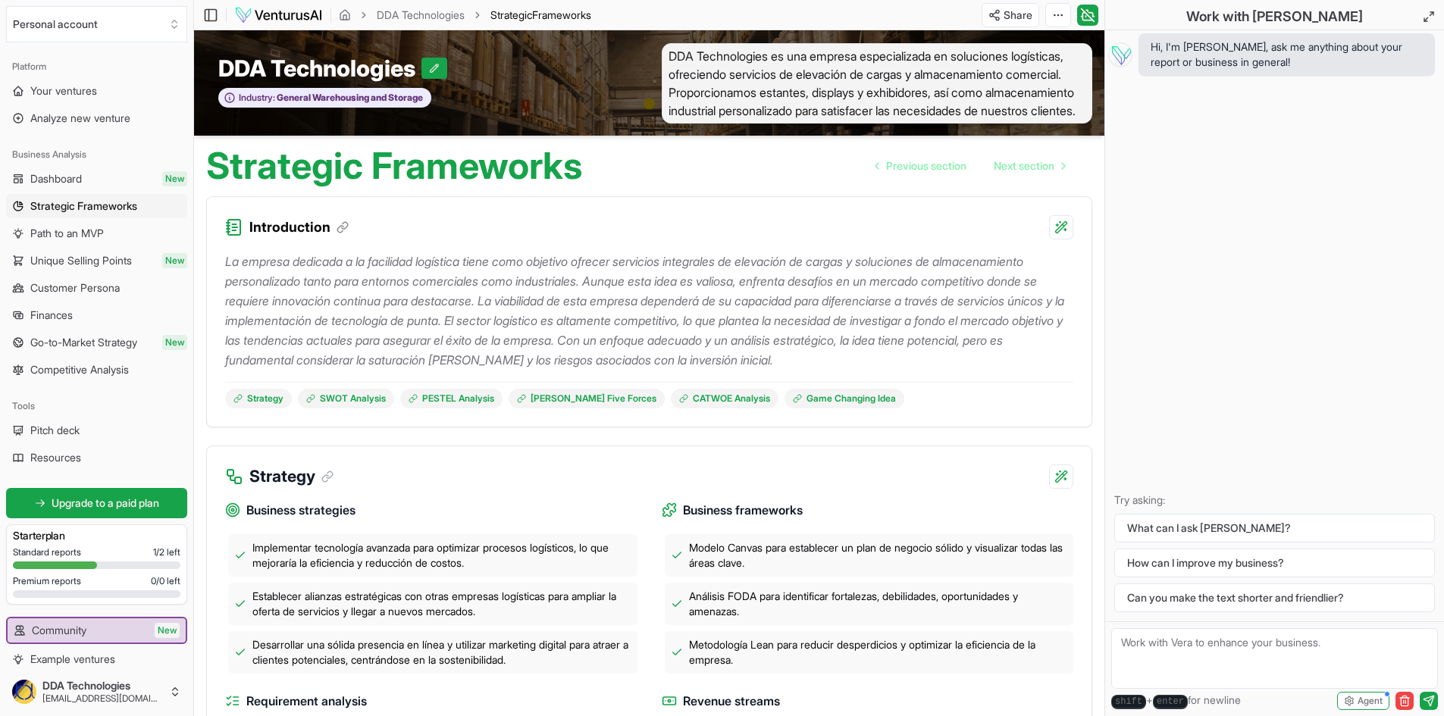
click at [1033, 349] on p "La empresa dedicada a la facilidad logística tiene como objetivo ofrecer servic…" at bounding box center [649, 311] width 848 height 118
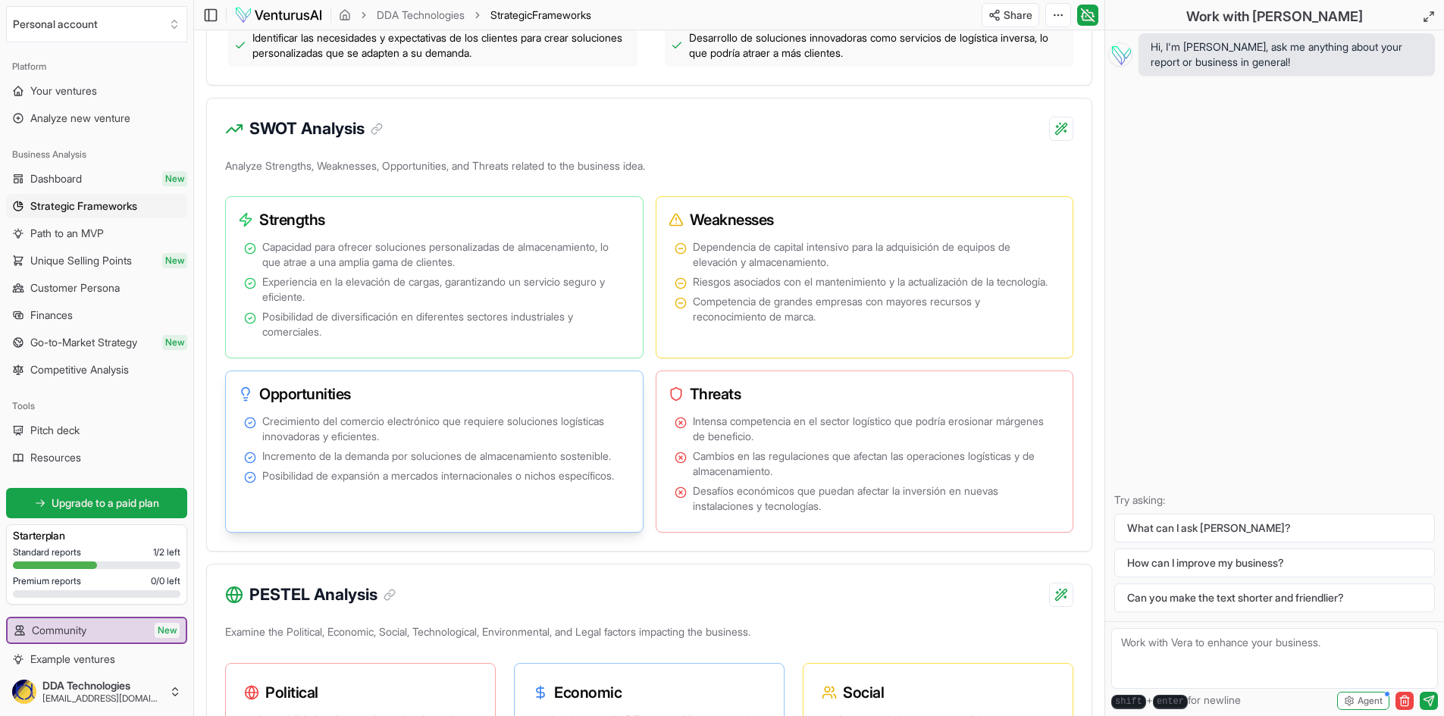
scroll to position [797, 0]
click at [1400, 701] on icon "button" at bounding box center [1405, 701] width 12 height 12
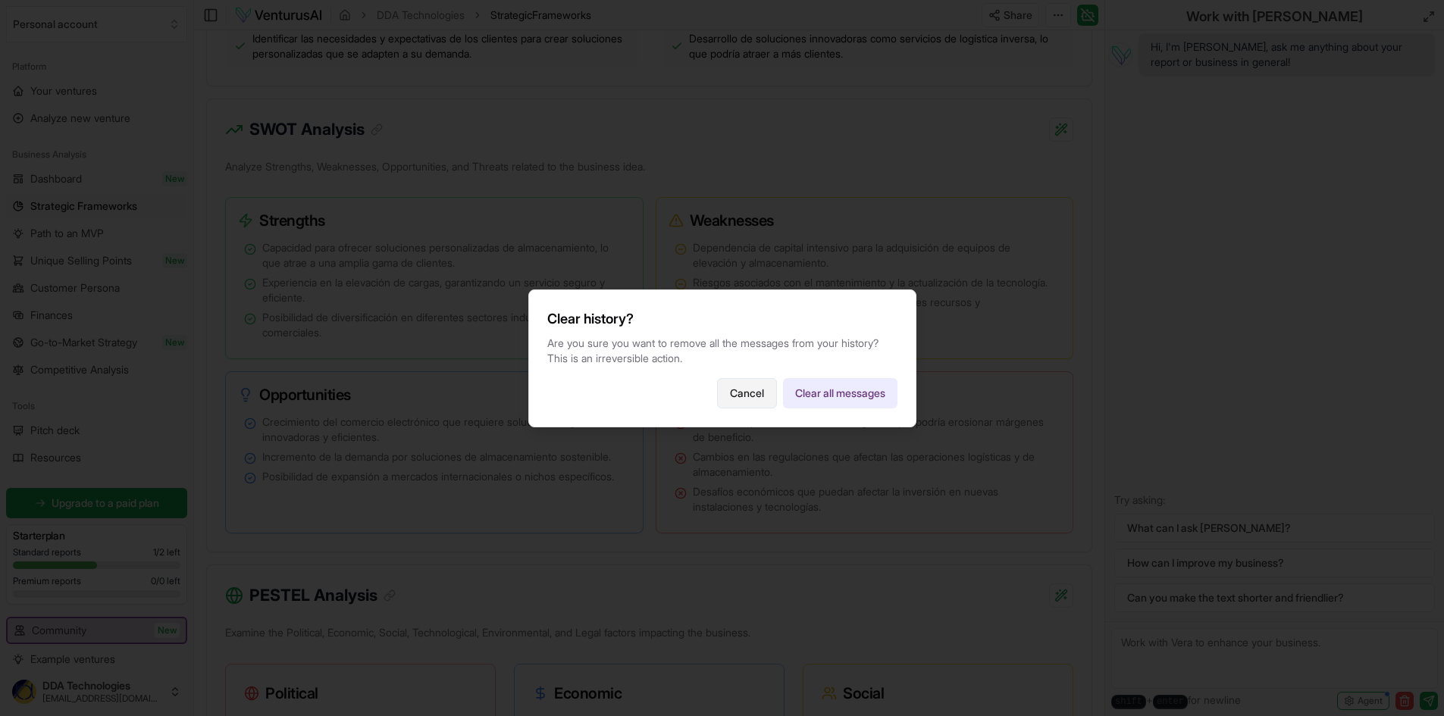
click at [747, 387] on button "Cancel" at bounding box center [747, 393] width 60 height 30
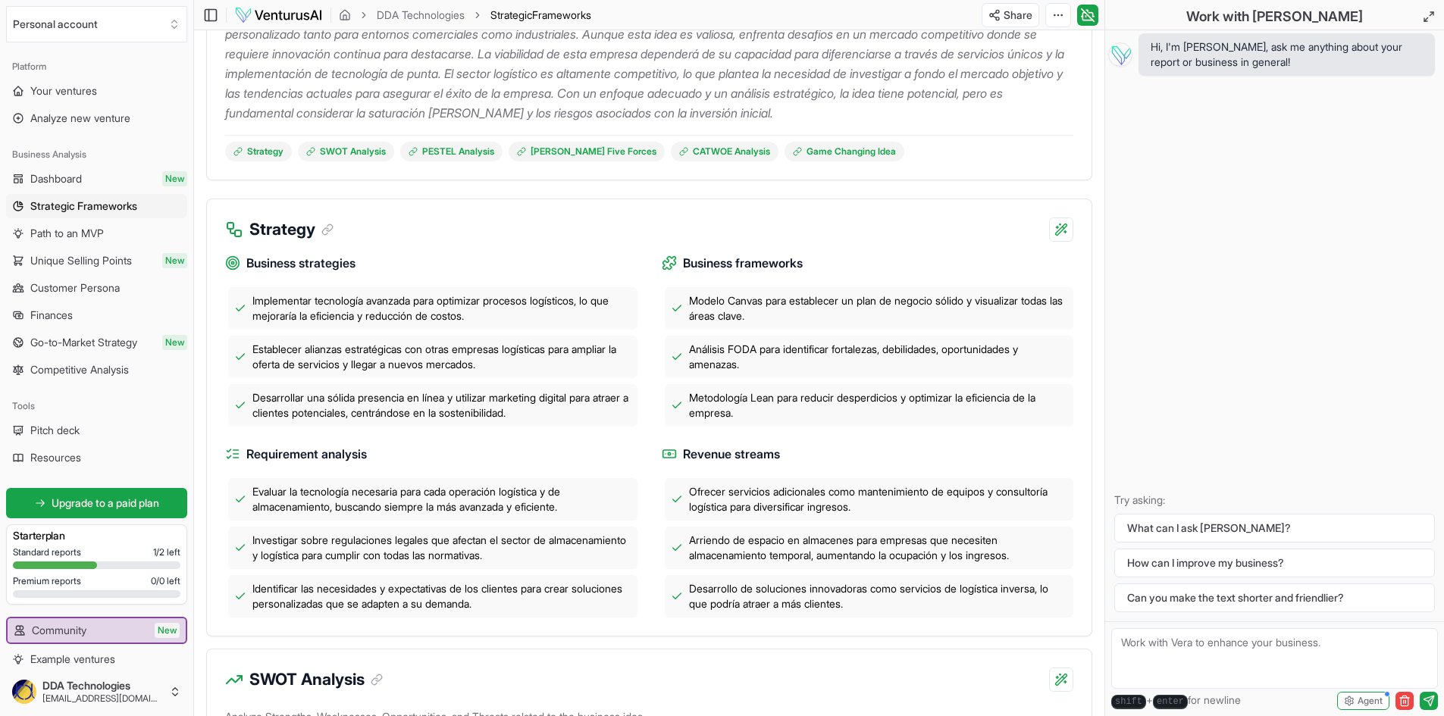
scroll to position [0, 0]
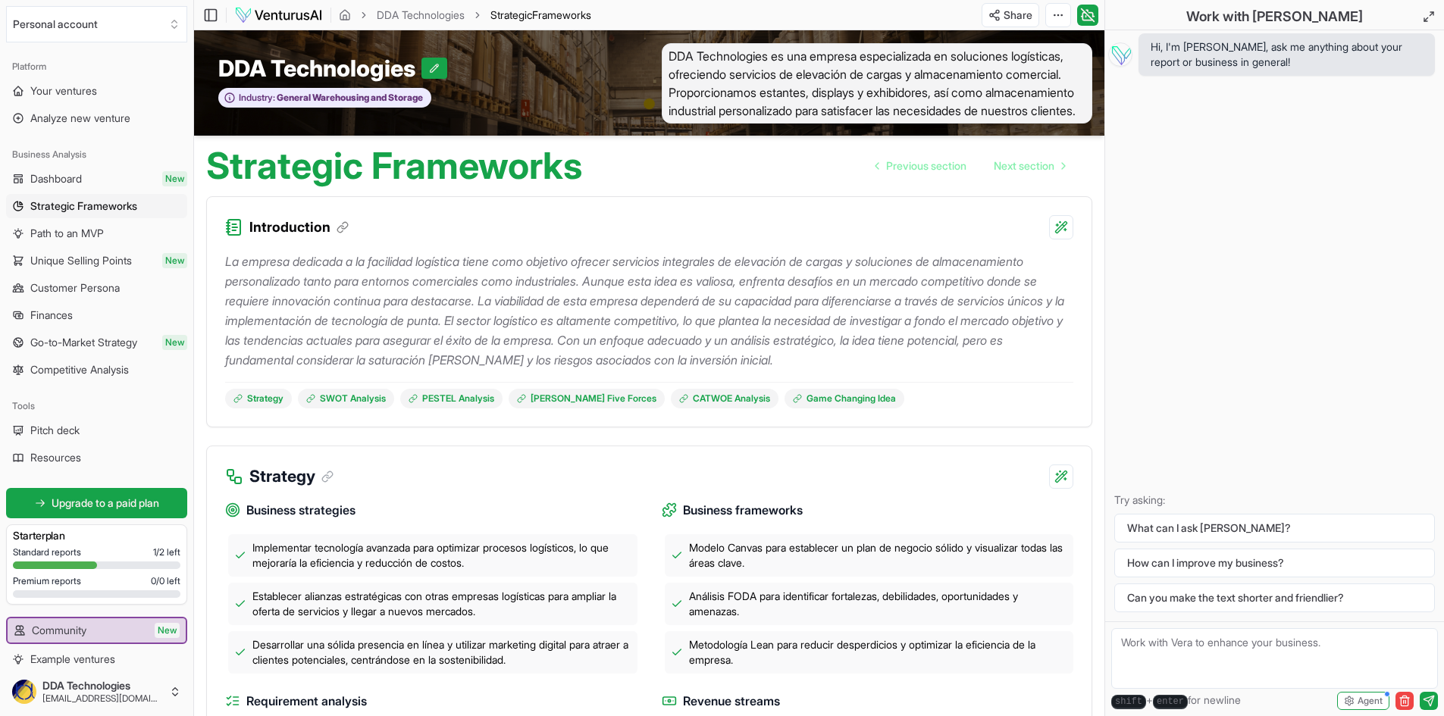
click at [1396, 692] on button "button" at bounding box center [1405, 701] width 18 height 18
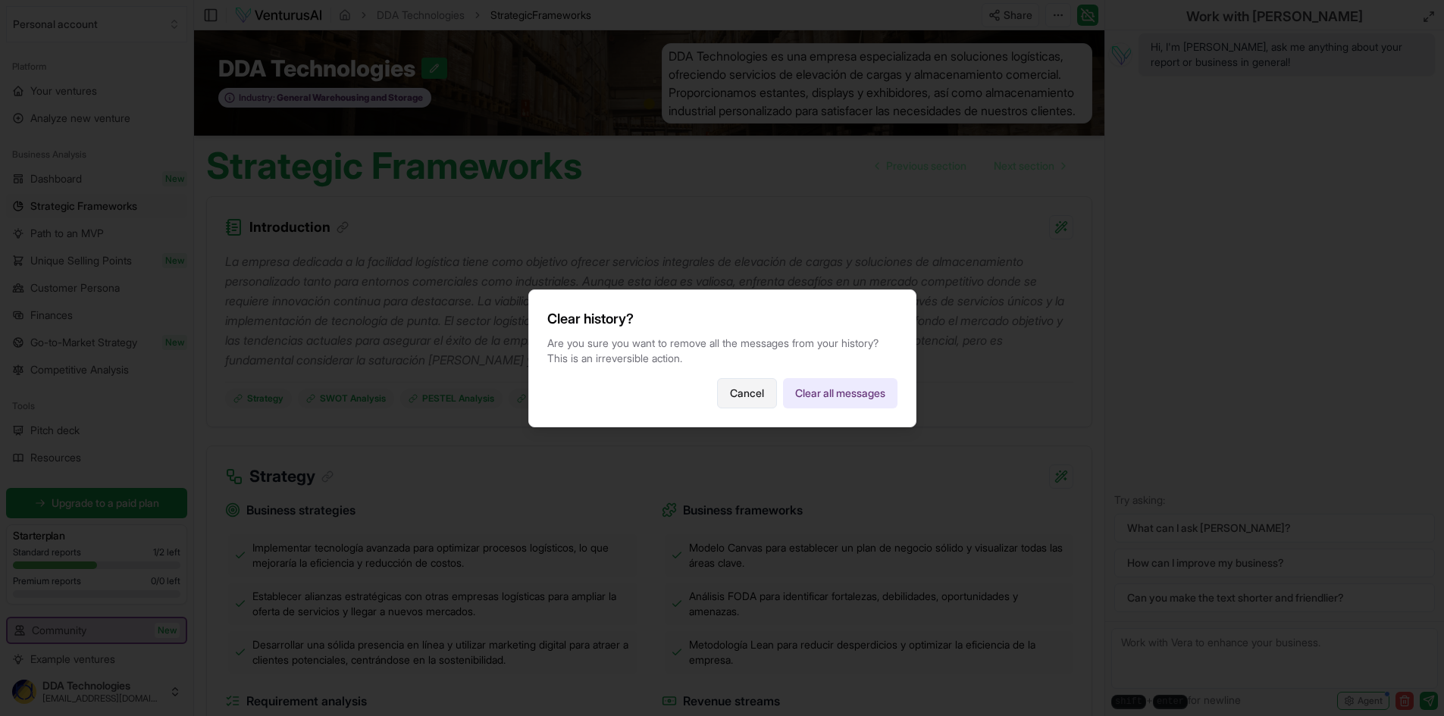
click at [739, 392] on button "Cancel" at bounding box center [747, 393] width 60 height 30
